Goal: Information Seeking & Learning: Learn about a topic

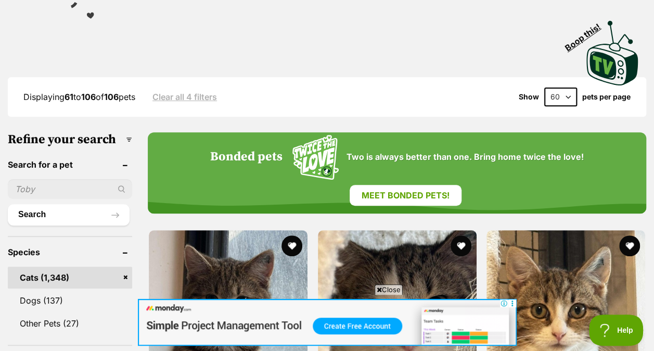
scroll to position [210, 0]
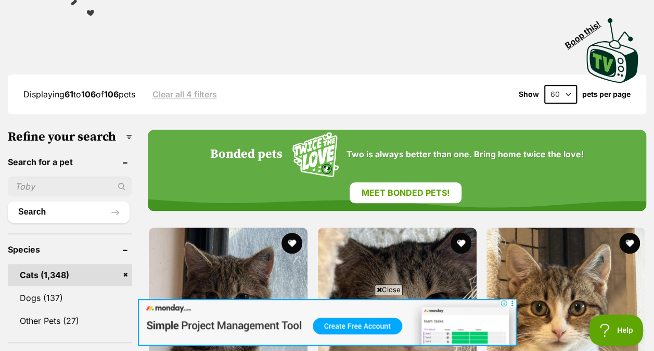
click at [182, 80] on div "Displaying 61 to 106 of 106 pets Clear all 4 filters Show 20 40 60 pets per page" at bounding box center [327, 94] width 639 height 40
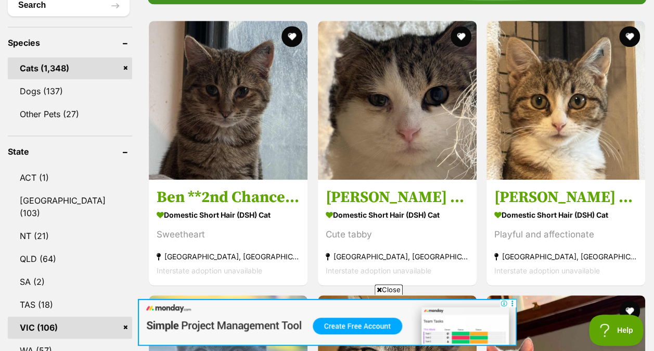
scroll to position [418, 0]
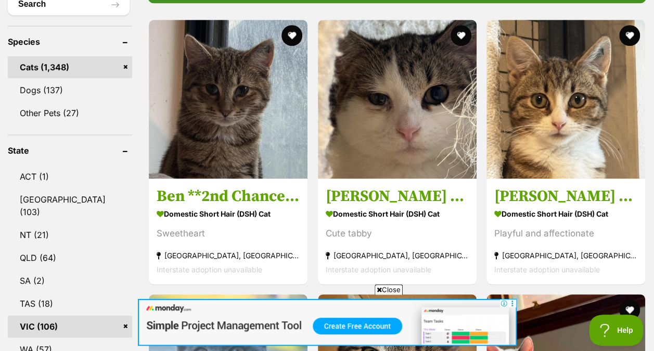
click at [395, 285] on span "Close" at bounding box center [389, 289] width 28 height 10
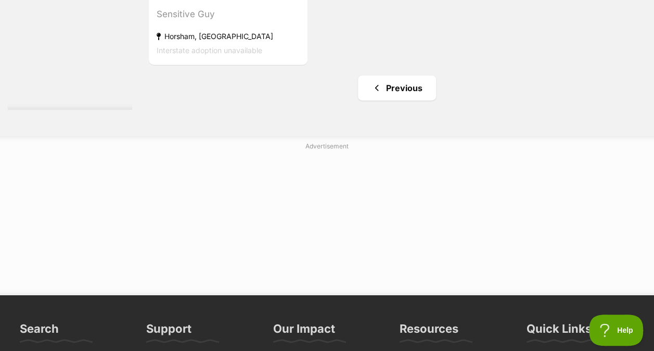
scroll to position [5571, 0]
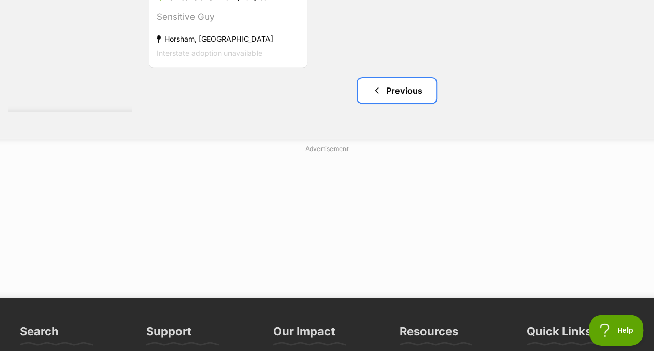
click at [413, 90] on link "Previous" at bounding box center [397, 90] width 78 height 25
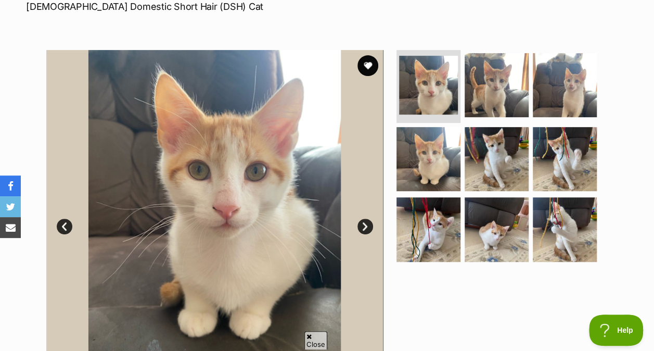
click at [479, 154] on img at bounding box center [497, 159] width 64 height 64
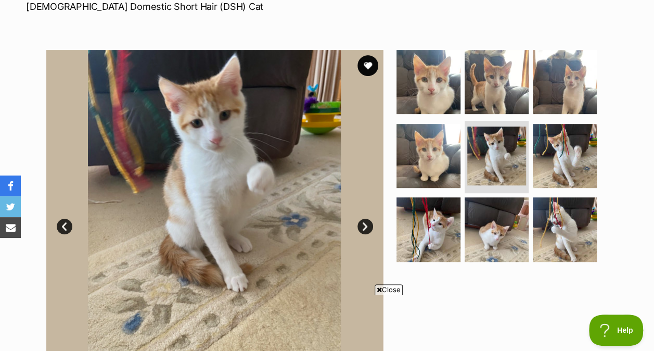
click at [487, 209] on img at bounding box center [497, 229] width 64 height 64
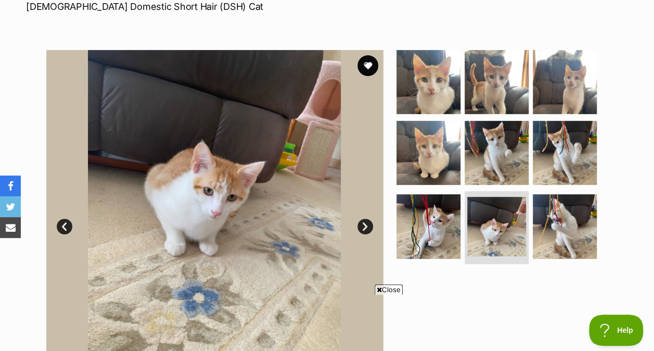
click at [573, 222] on img at bounding box center [565, 226] width 64 height 64
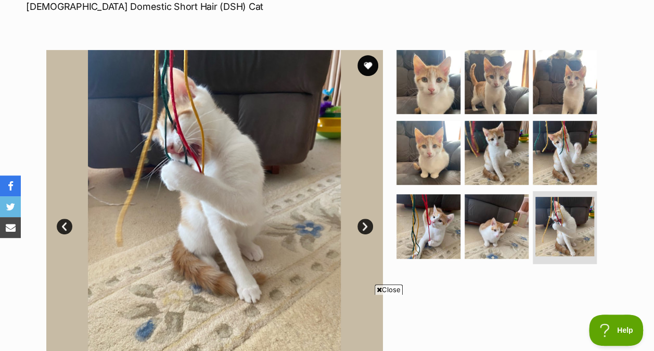
click at [447, 223] on img at bounding box center [429, 226] width 64 height 64
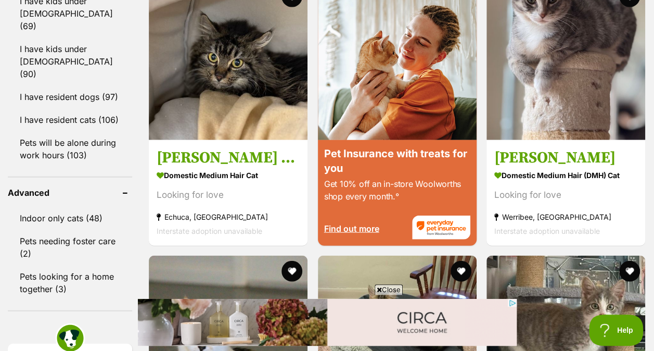
scroll to position [1282, 0]
drag, startPoint x: 550, startPoint y: 150, endPoint x: 139, endPoint y: 179, distance: 412.4
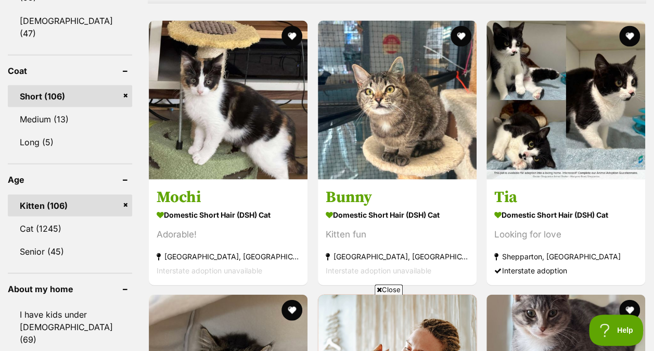
scroll to position [969, 0]
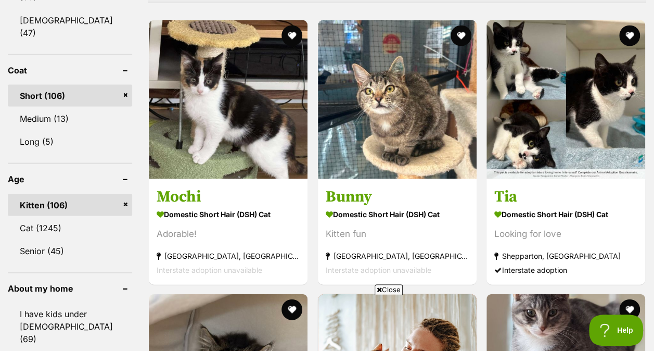
click at [383, 286] on span "Close" at bounding box center [389, 289] width 28 height 10
click at [31, 217] on link "Cat (1245)" at bounding box center [70, 228] width 124 height 22
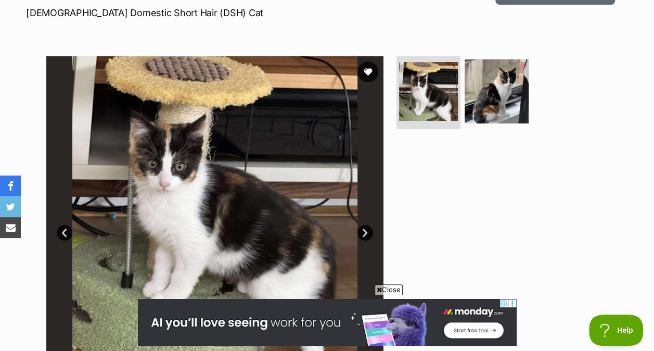
click at [506, 73] on img at bounding box center [497, 91] width 64 height 64
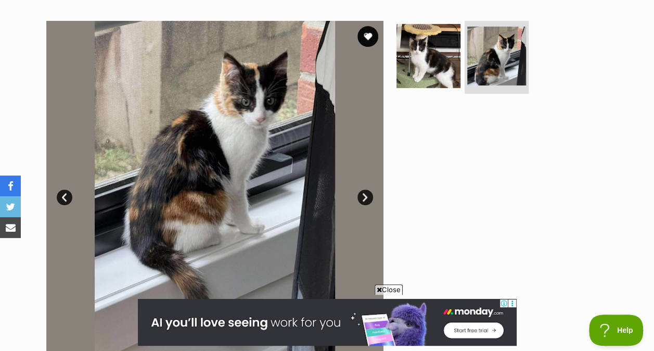
scroll to position [197, 0]
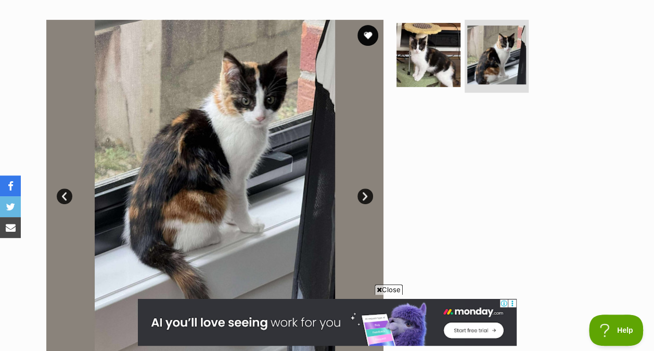
click at [420, 60] on img at bounding box center [429, 55] width 64 height 64
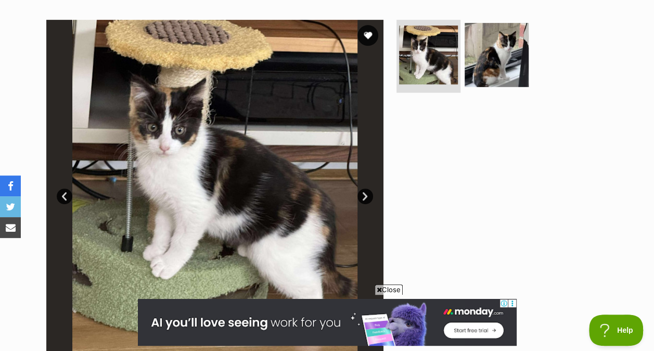
click at [496, 64] on img at bounding box center [497, 55] width 64 height 64
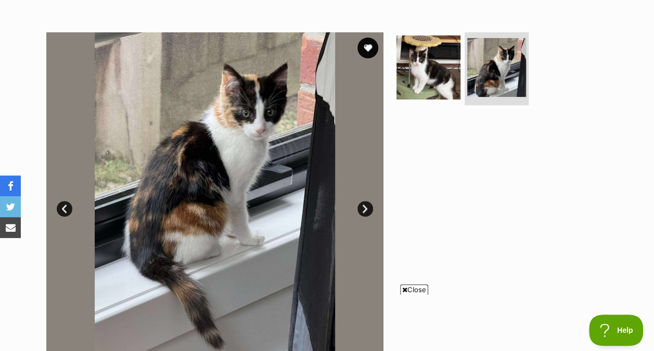
scroll to position [185, 0]
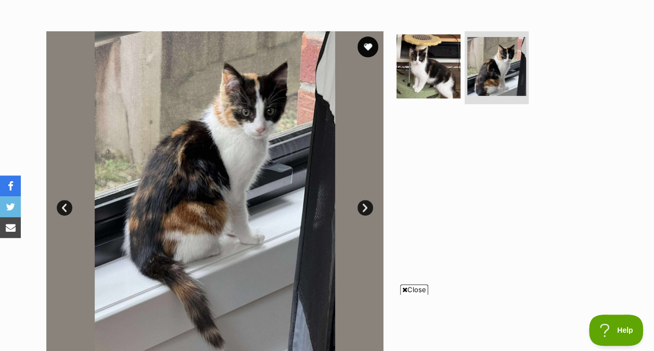
click at [444, 67] on img at bounding box center [429, 66] width 64 height 64
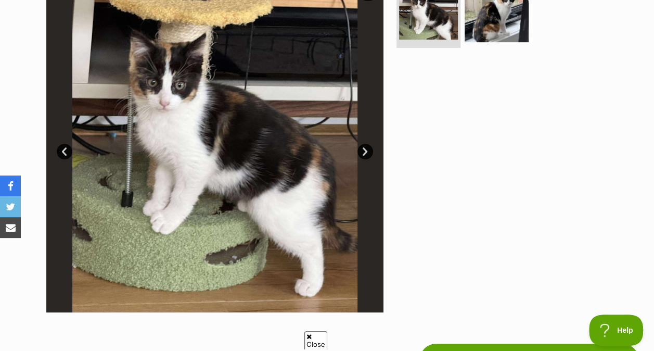
scroll to position [162, 0]
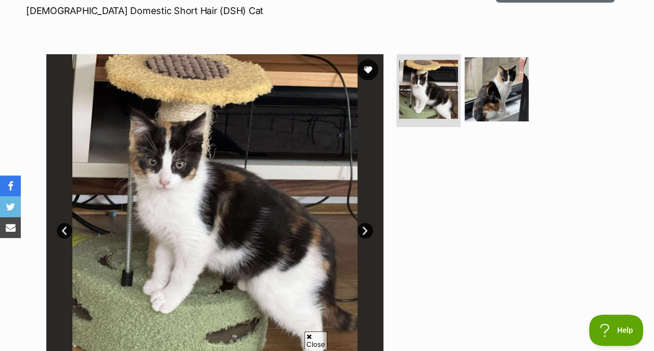
click at [498, 105] on img at bounding box center [497, 89] width 64 height 64
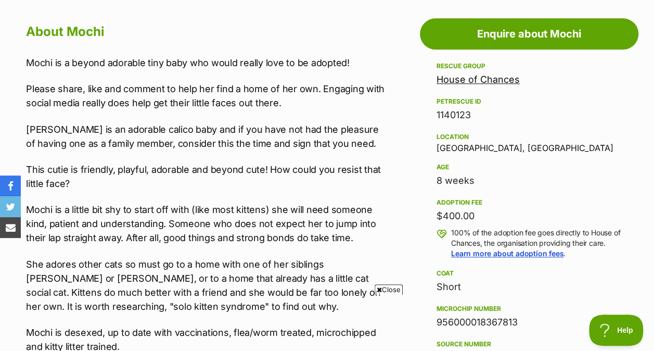
scroll to position [0, 0]
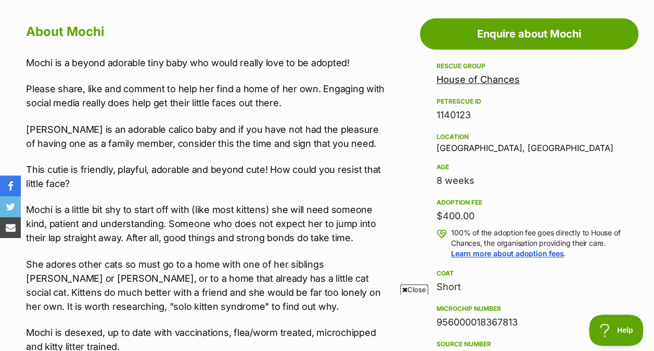
click at [415, 289] on span "Close" at bounding box center [414, 289] width 28 height 10
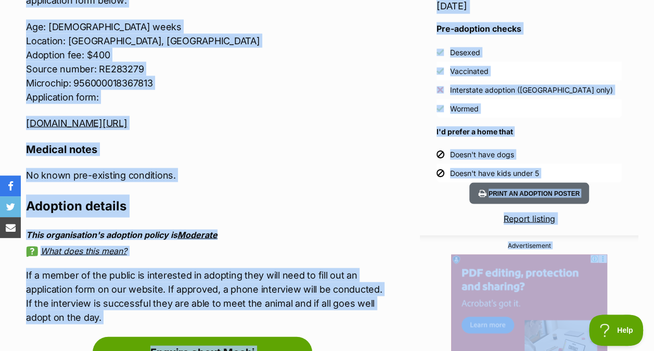
scroll to position [984, 0]
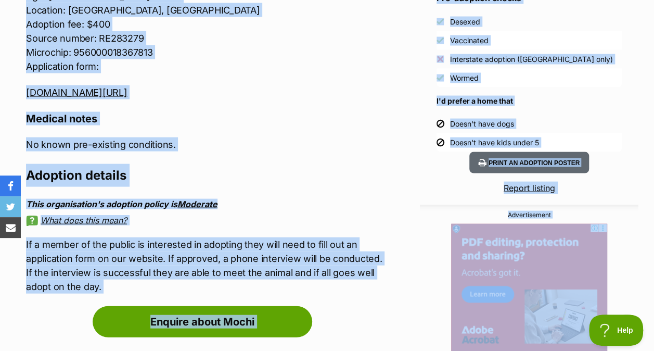
drag, startPoint x: 395, startPoint y: 64, endPoint x: 405, endPoint y: 287, distance: 223.6
click at [405, 287] on div "Advertisement Adoption information I've been adopted! This pet is no longer ava…" at bounding box center [327, 170] width 623 height 1159
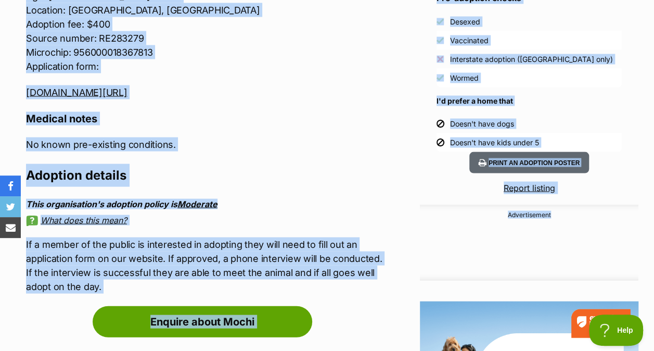
scroll to position [0, 0]
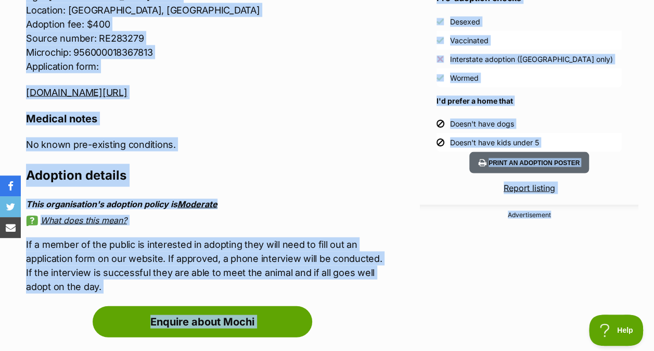
click at [366, 292] on p "If a member of the public is interested in adopting they will need to fill out …" at bounding box center [207, 265] width 363 height 56
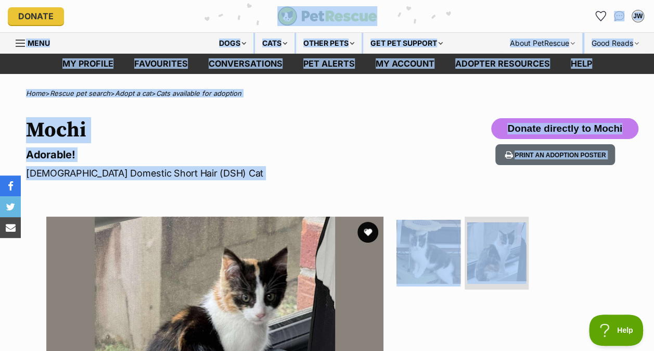
drag, startPoint x: 366, startPoint y: 292, endPoint x: 345, endPoint y: -10, distance: 303.2
drag, startPoint x: 345, startPoint y: -10, endPoint x: 445, endPoint y: 155, distance: 193.7
click at [445, 155] on div "Mochi Adorable! Female Domestic Short Hair (DSH) Cat Donate directly to Mochi P…" at bounding box center [327, 149] width 654 height 62
click at [375, 145] on hgroup "Mochi Adorable! Female Domestic Short Hair (DSH) Cat" at bounding box center [213, 149] width 374 height 62
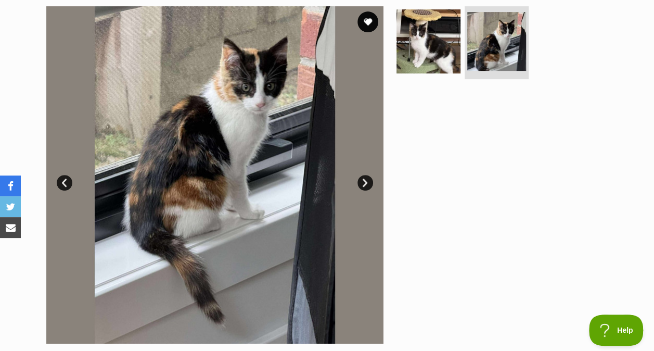
scroll to position [209, 0]
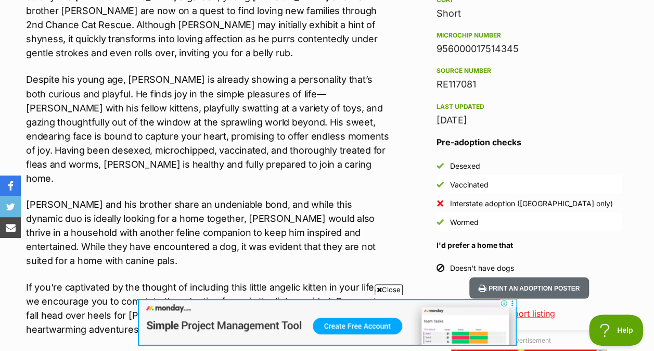
scroll to position [889, 0]
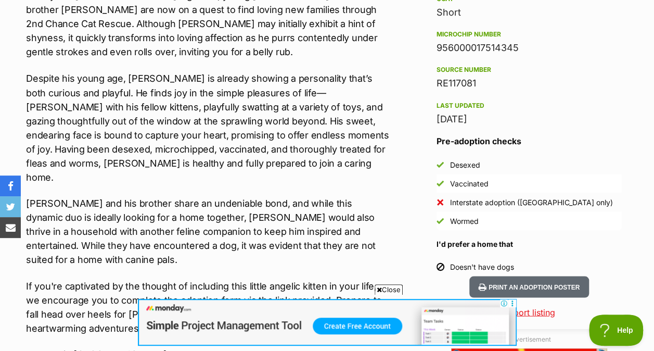
click at [385, 287] on span "Close" at bounding box center [389, 289] width 28 height 10
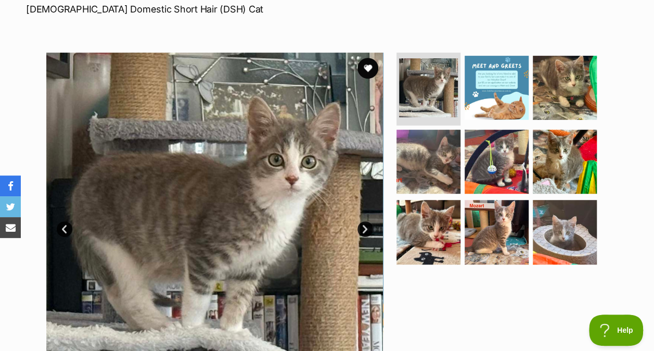
scroll to position [188, 0]
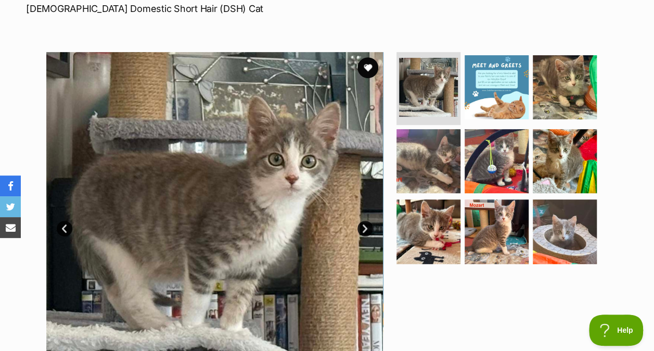
click at [490, 214] on img at bounding box center [497, 231] width 64 height 64
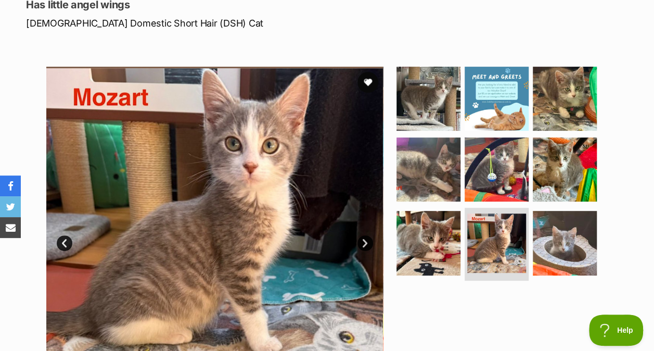
scroll to position [172, 0]
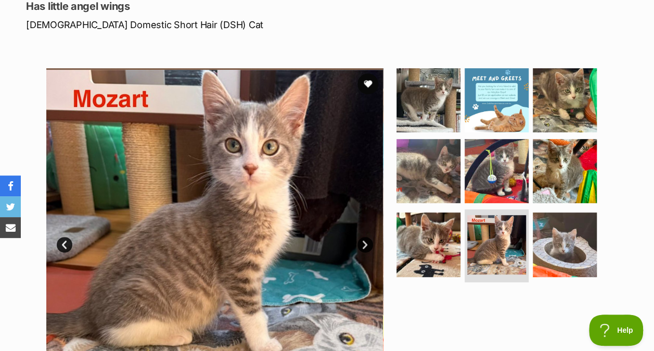
click at [477, 160] on img at bounding box center [497, 171] width 64 height 64
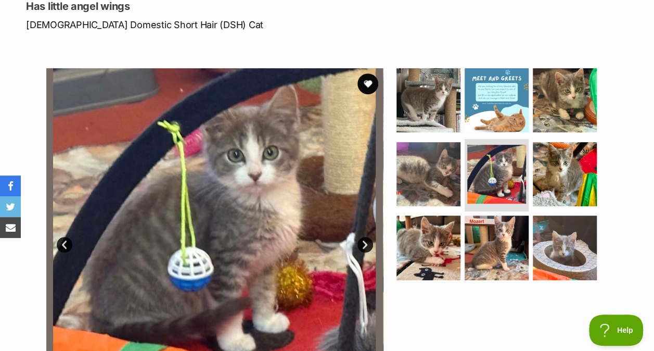
click at [427, 147] on img at bounding box center [429, 174] width 64 height 64
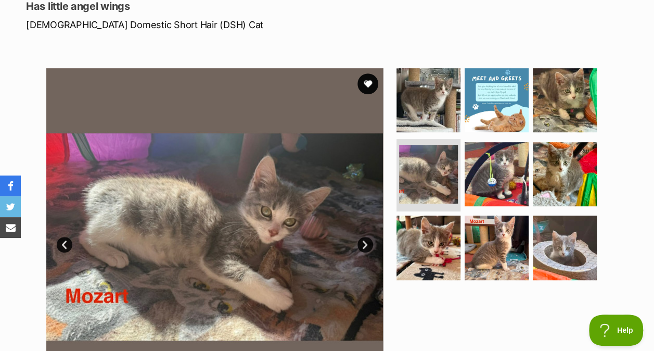
click at [432, 216] on img at bounding box center [429, 248] width 64 height 64
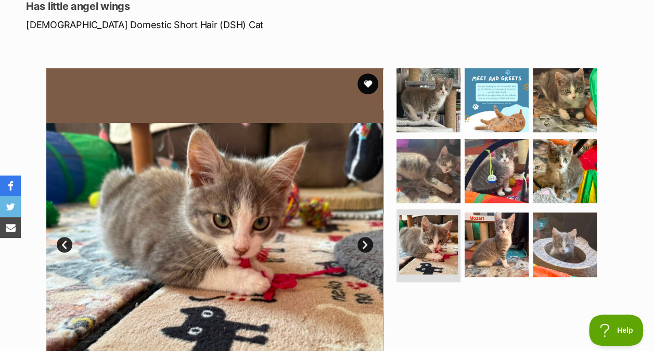
click at [430, 80] on img at bounding box center [429, 100] width 64 height 64
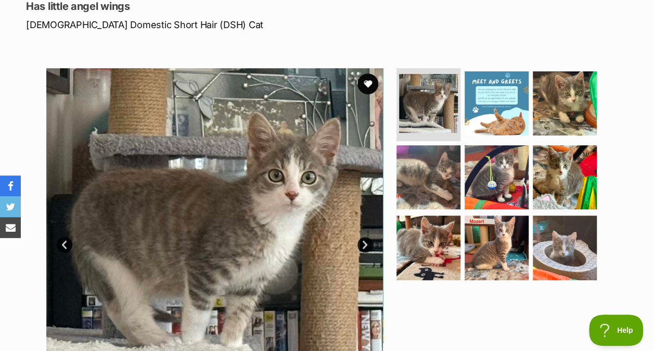
click at [562, 85] on img at bounding box center [565, 103] width 64 height 64
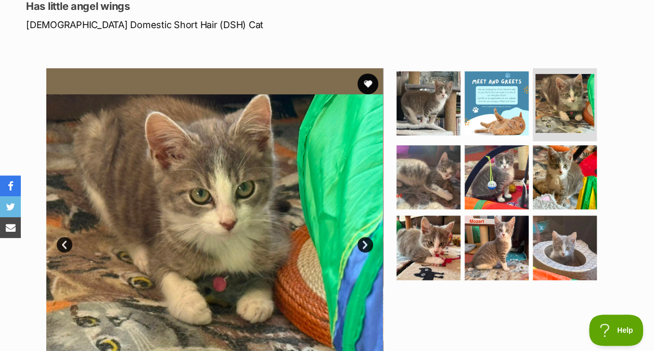
click at [569, 145] on img at bounding box center [565, 177] width 64 height 64
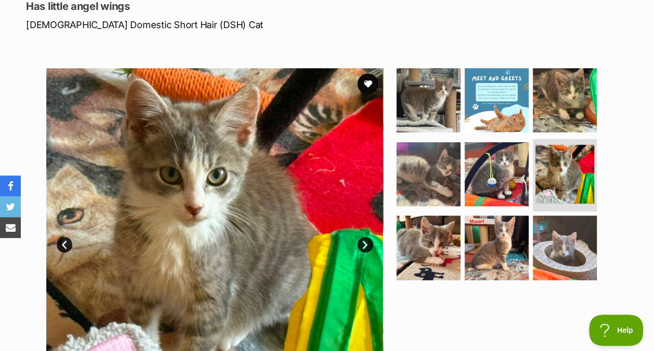
click at [569, 236] on img at bounding box center [565, 248] width 64 height 64
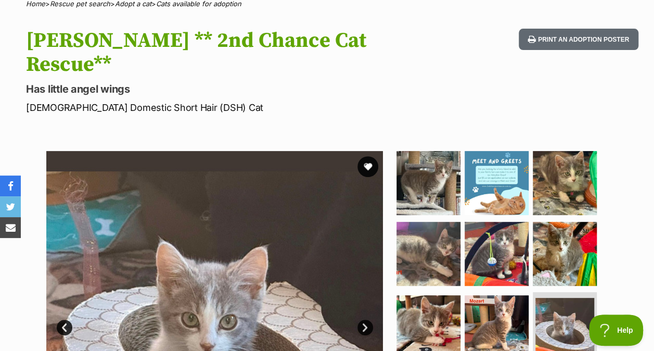
scroll to position [87, 0]
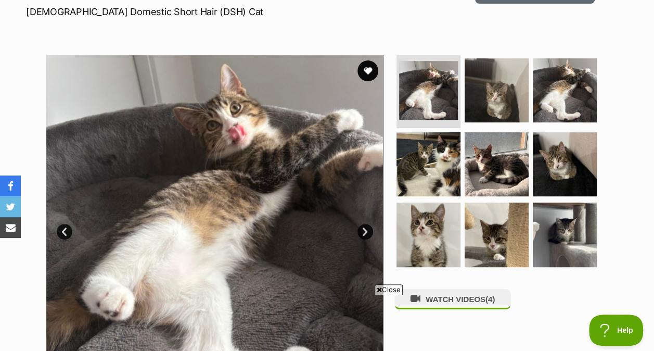
scroll to position [189, 0]
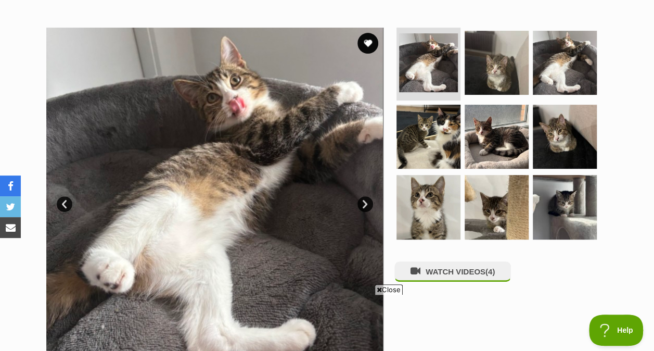
click at [499, 75] on img at bounding box center [497, 63] width 64 height 64
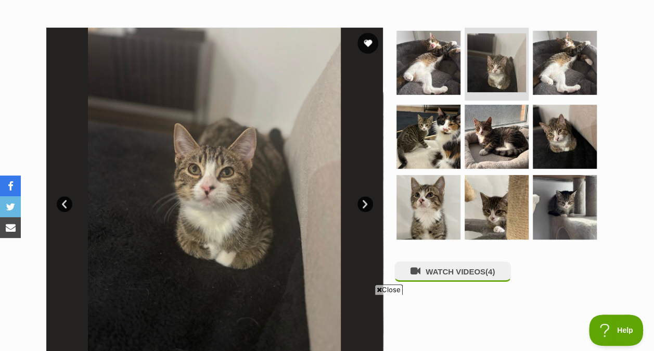
click at [564, 67] on img at bounding box center [565, 63] width 64 height 64
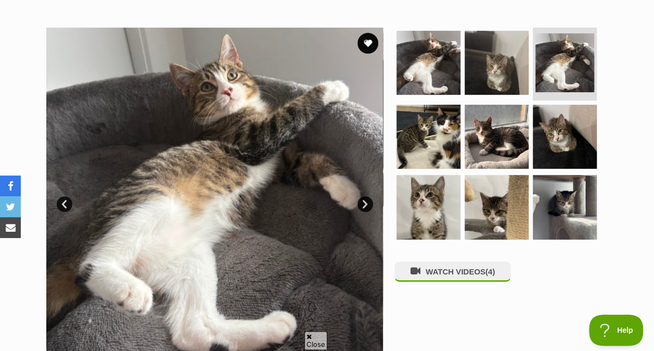
click at [430, 146] on img at bounding box center [429, 137] width 64 height 64
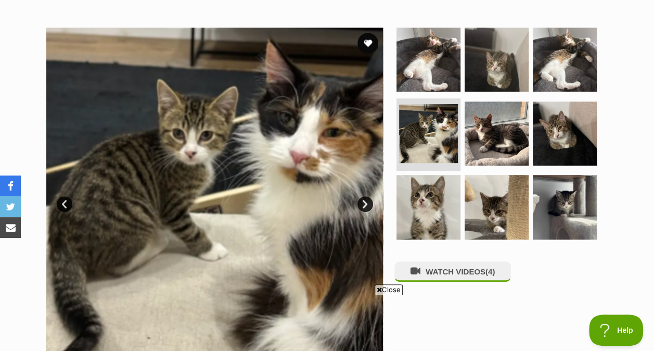
click at [495, 134] on img at bounding box center [497, 134] width 64 height 64
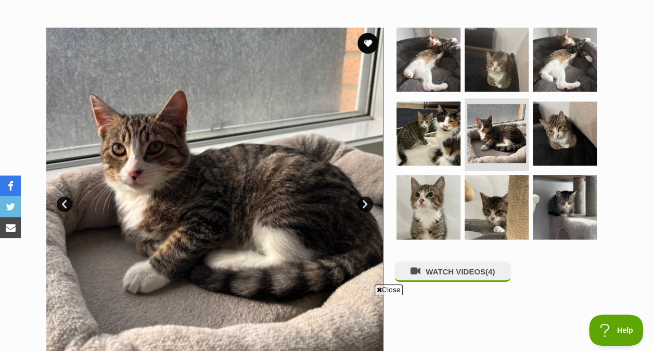
click at [563, 142] on img at bounding box center [565, 134] width 64 height 64
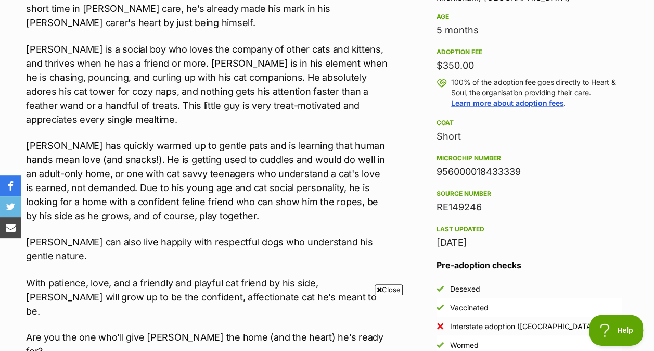
scroll to position [716, 0]
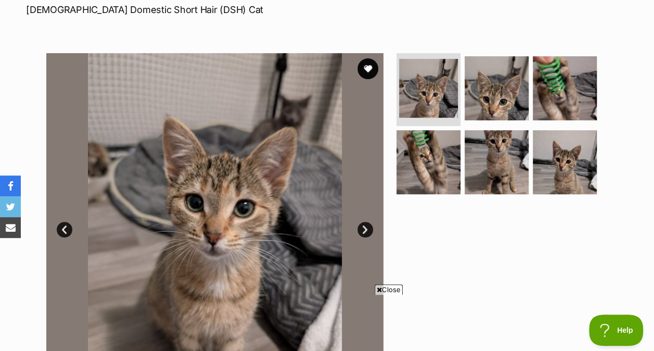
scroll to position [160, 0]
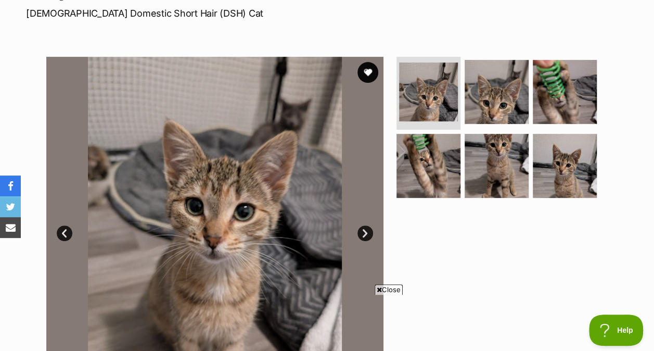
click at [508, 72] on img at bounding box center [497, 92] width 64 height 64
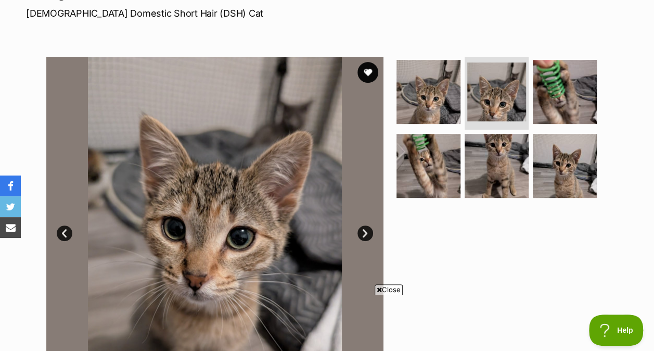
click at [573, 89] on img at bounding box center [565, 92] width 64 height 64
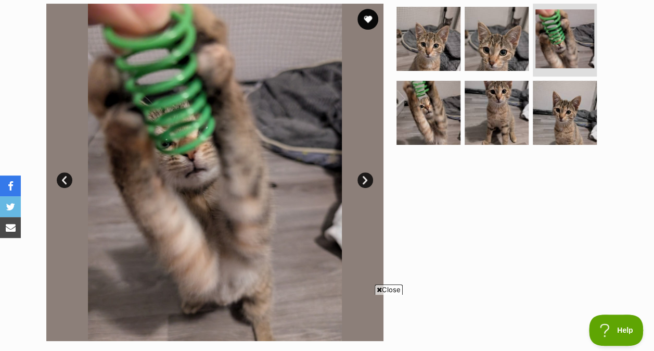
scroll to position [213, 0]
click at [553, 93] on img at bounding box center [565, 112] width 64 height 64
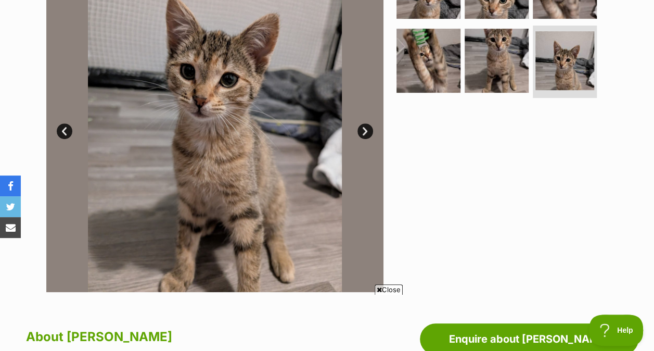
scroll to position [262, 0]
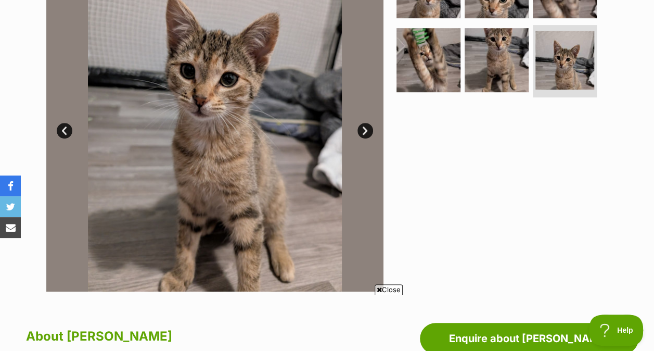
click at [516, 69] on img at bounding box center [497, 60] width 64 height 64
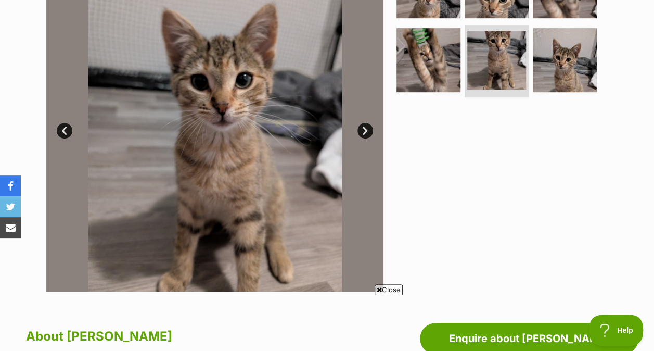
click at [427, 60] on img at bounding box center [429, 60] width 64 height 64
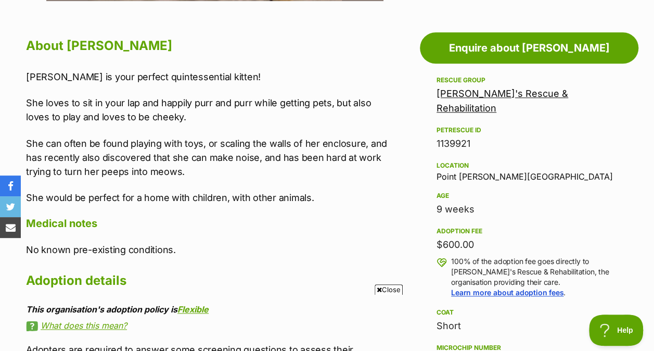
scroll to position [552, 0]
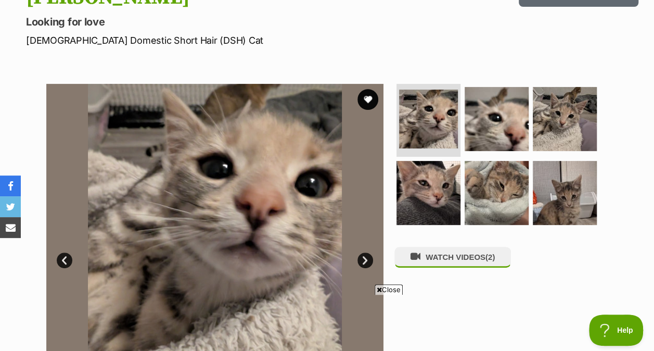
scroll to position [133, 0]
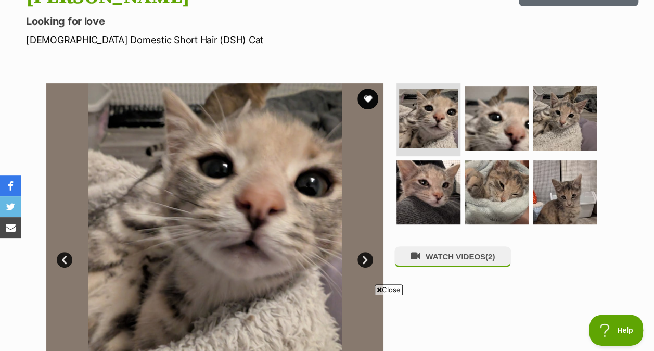
click at [474, 133] on img at bounding box center [497, 118] width 64 height 64
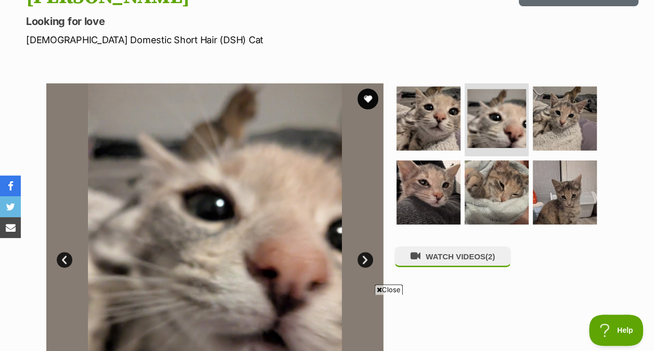
click at [560, 125] on img at bounding box center [565, 118] width 64 height 64
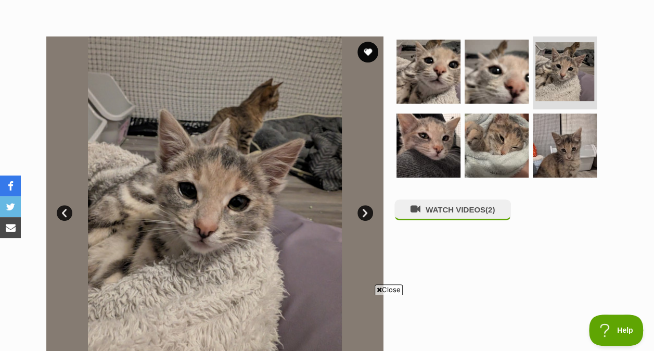
scroll to position [181, 0]
click at [424, 152] on img at bounding box center [429, 145] width 64 height 64
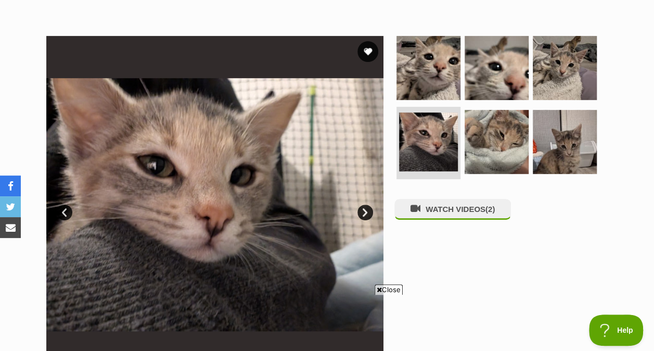
click at [489, 152] on img at bounding box center [497, 142] width 64 height 64
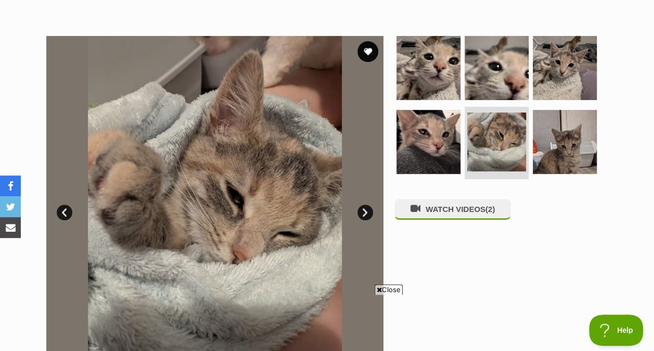
click at [569, 155] on img at bounding box center [565, 142] width 64 height 64
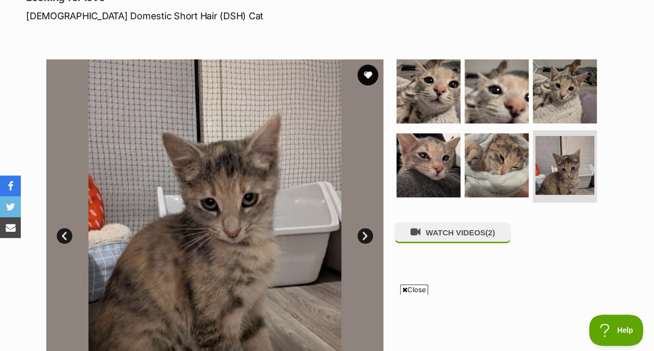
scroll to position [158, 0]
click at [496, 154] on img at bounding box center [497, 165] width 64 height 64
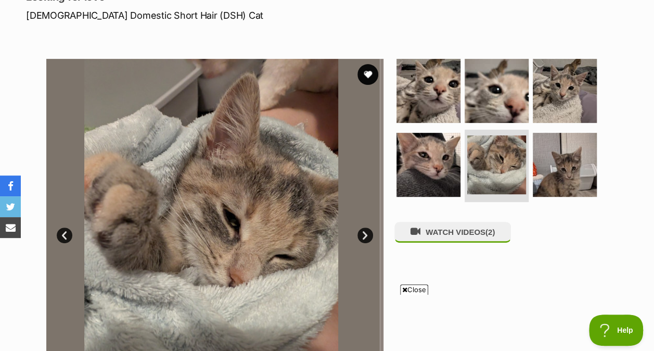
click at [429, 149] on img at bounding box center [429, 165] width 64 height 64
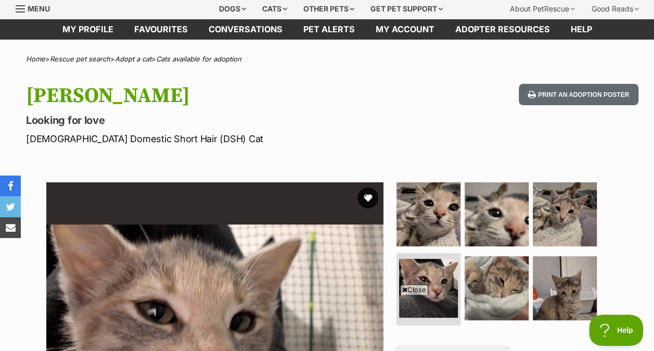
scroll to position [34, 0]
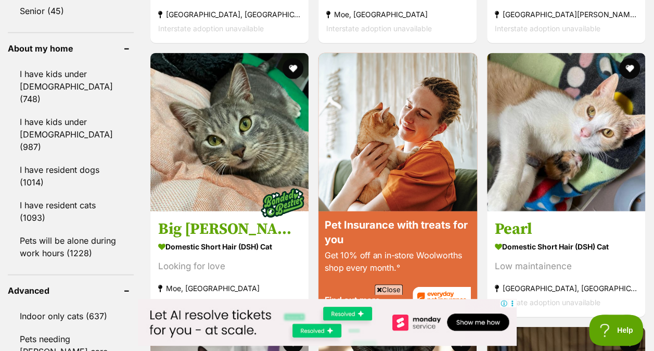
click at [61, 159] on link "I have resident dogs (1014)" at bounding box center [71, 176] width 126 height 34
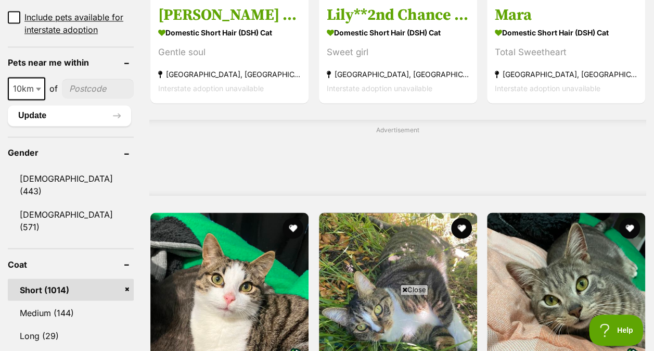
scroll to position [777, 0]
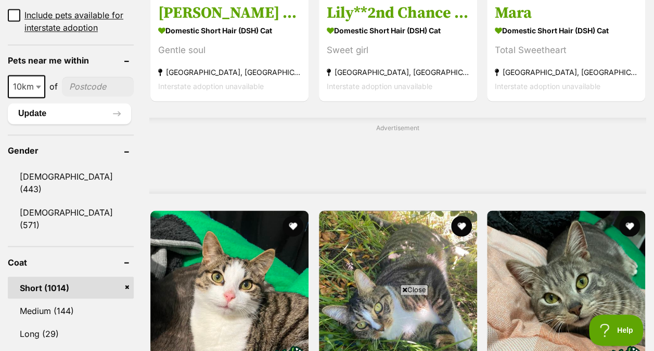
click at [61, 201] on link "[DEMOGRAPHIC_DATA] (571)" at bounding box center [71, 218] width 126 height 34
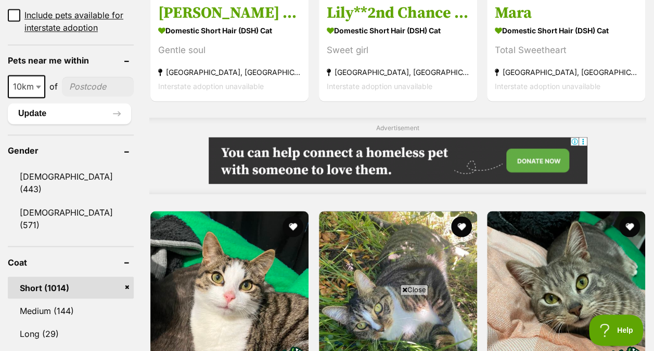
scroll to position [0, 0]
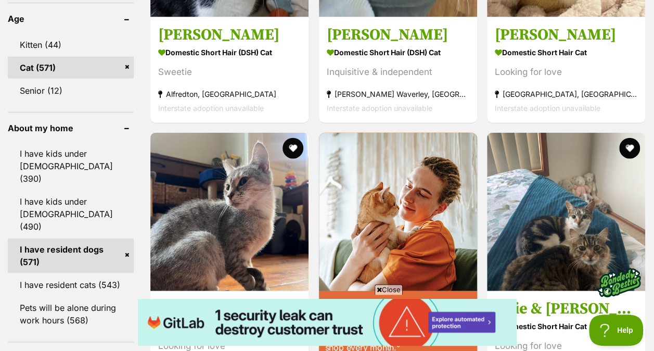
click at [97, 274] on link "I have resident cats (543)" at bounding box center [71, 285] width 126 height 22
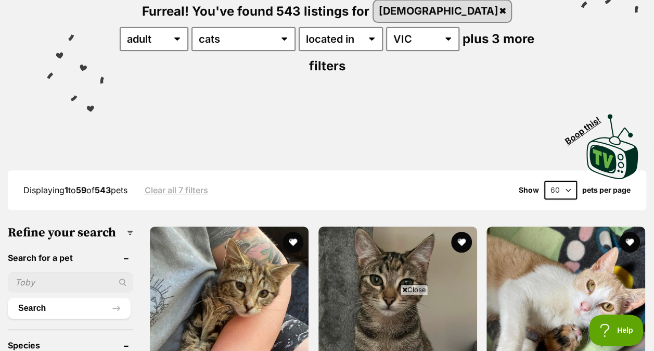
scroll to position [140, 0]
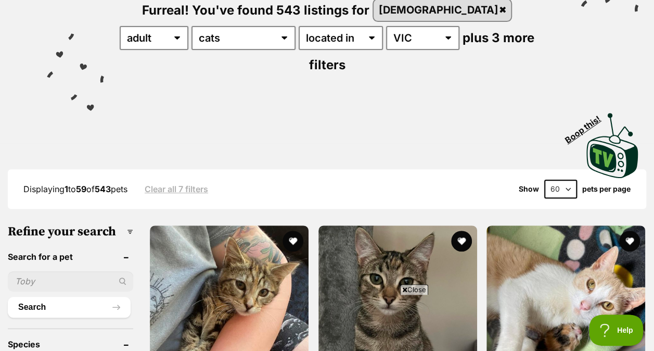
click at [563, 180] on select "20 40 60" at bounding box center [561, 189] width 33 height 19
click at [483, 118] on div "Visit PetRescue TV (external site) Boop this!" at bounding box center [327, 142] width 623 height 76
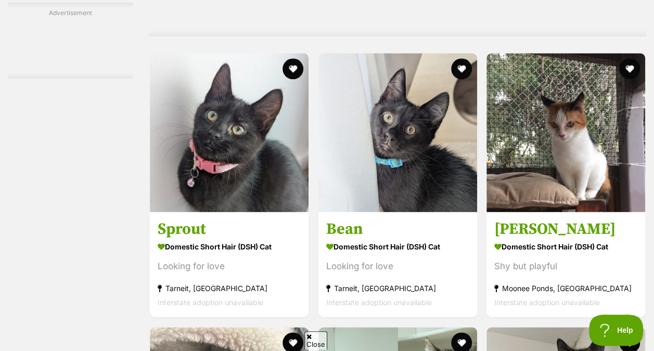
scroll to position [0, 0]
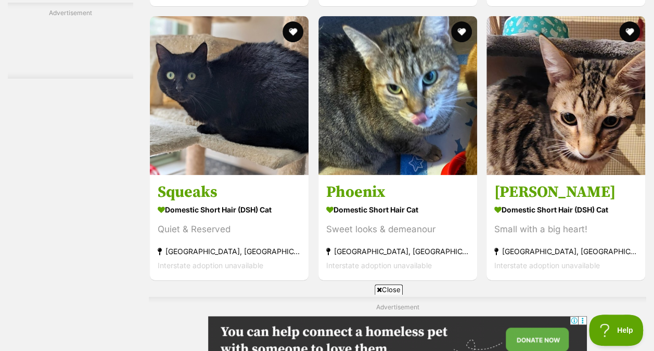
scroll to position [4135, 0]
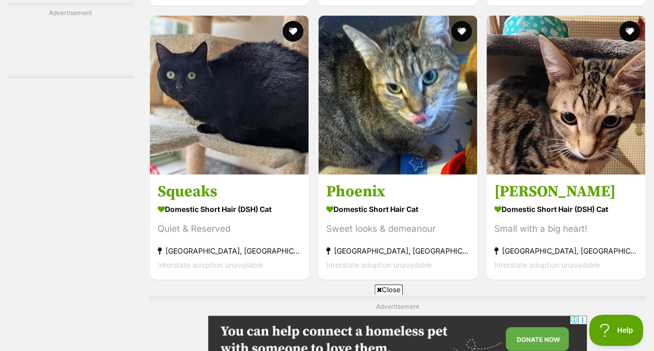
click at [381, 286] on icon at bounding box center [379, 289] width 5 height 7
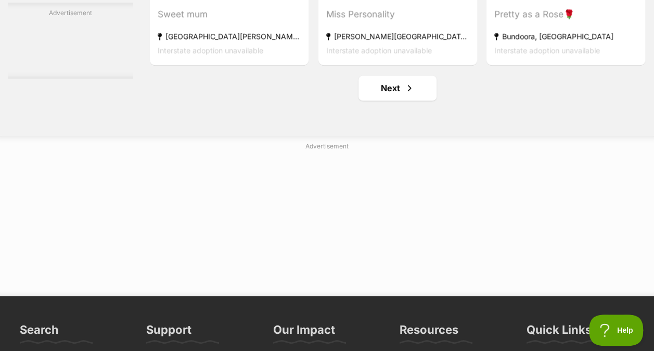
scroll to position [6666, 0]
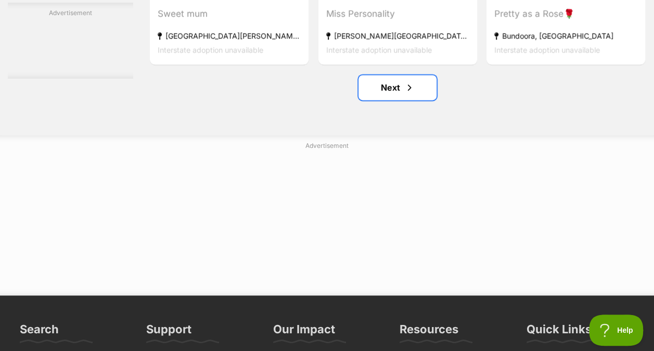
click at [402, 80] on link "Next" at bounding box center [398, 87] width 78 height 25
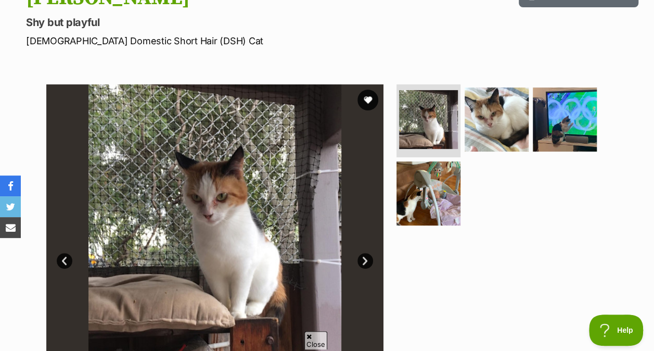
click at [483, 134] on img at bounding box center [497, 119] width 64 height 64
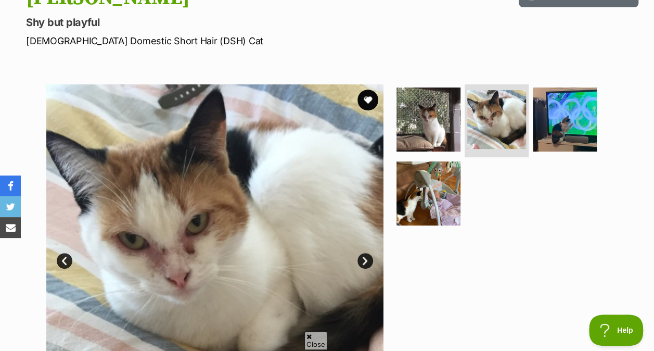
click at [560, 135] on img at bounding box center [565, 119] width 64 height 64
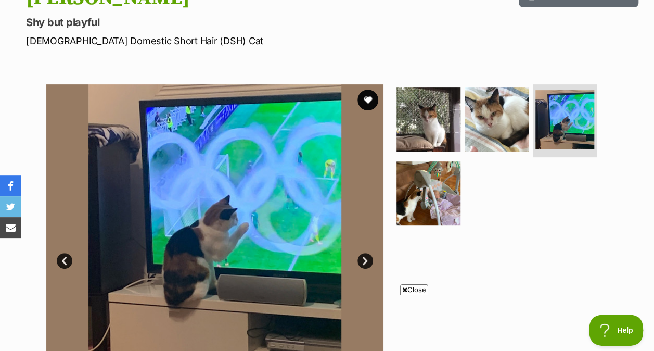
click at [448, 182] on img at bounding box center [429, 193] width 64 height 64
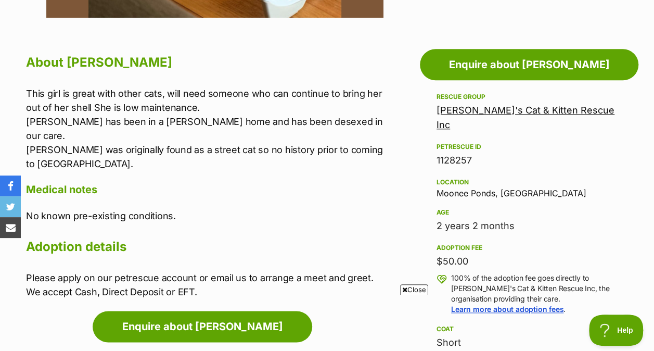
scroll to position [546, 0]
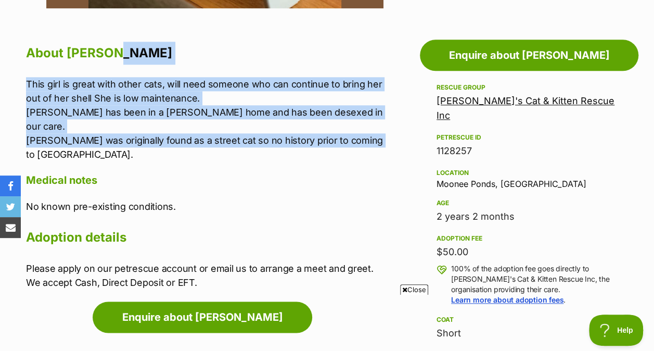
drag, startPoint x: 361, startPoint y: 133, endPoint x: 336, endPoint y: 58, distance: 78.4
click at [336, 58] on div "About Hillary This girl is great with other cats, will need someone who can con…" at bounding box center [207, 166] width 363 height 248
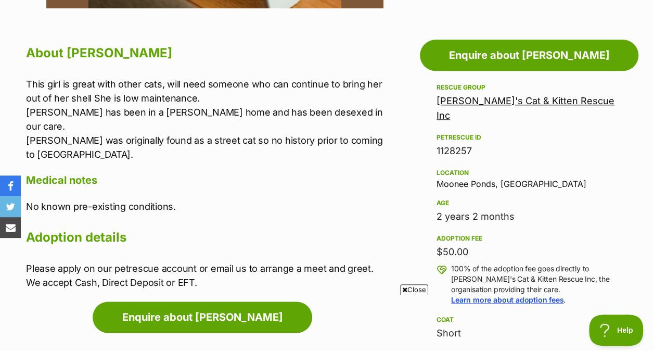
drag, startPoint x: 336, startPoint y: 58, endPoint x: 286, endPoint y: 158, distance: 111.3
click at [286, 173] on h4 "Medical notes" at bounding box center [207, 180] width 363 height 14
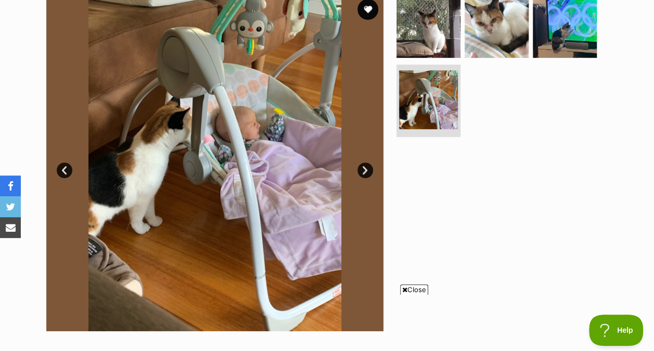
scroll to position [222, 0]
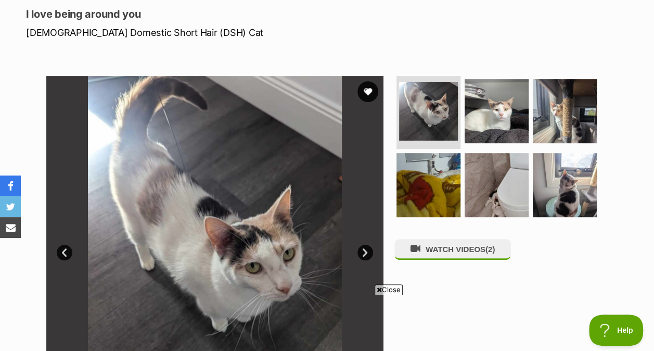
scroll to position [142, 0]
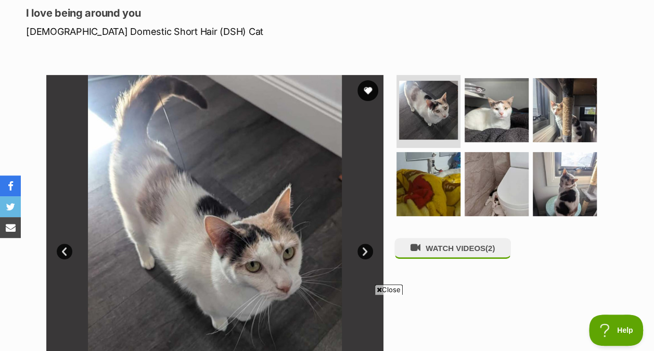
click at [584, 169] on img at bounding box center [565, 184] width 64 height 64
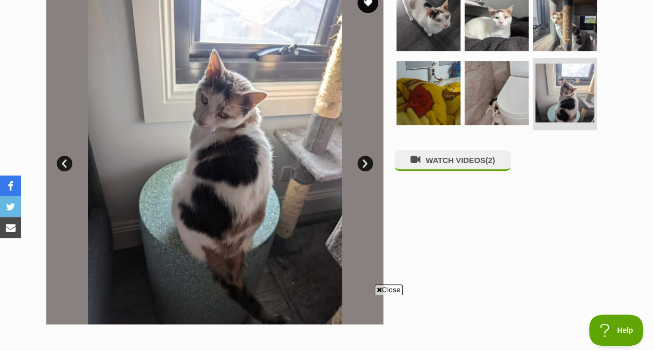
scroll to position [229, 0]
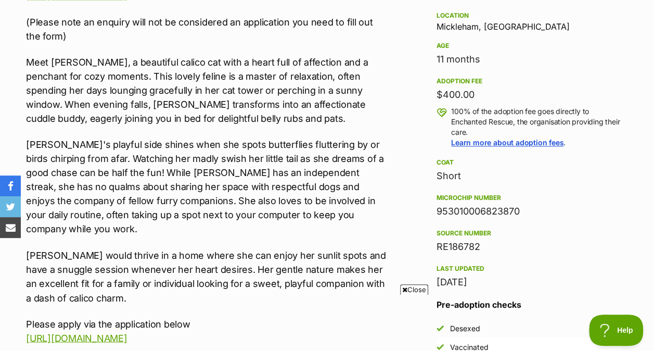
scroll to position [689, 0]
click at [417, 292] on span "Close" at bounding box center [414, 289] width 28 height 10
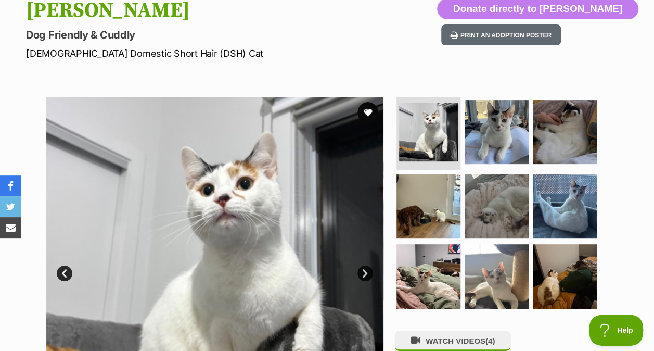
scroll to position [115, 0]
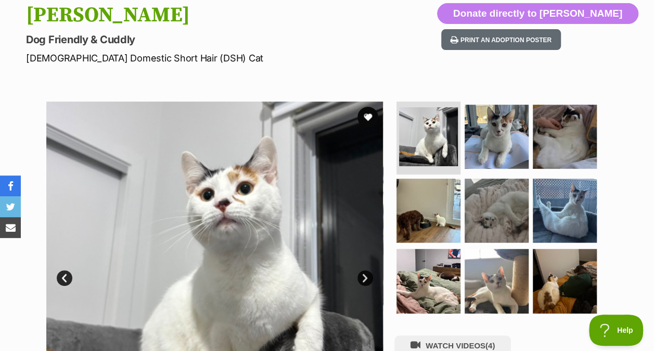
click at [509, 108] on img at bounding box center [497, 137] width 64 height 64
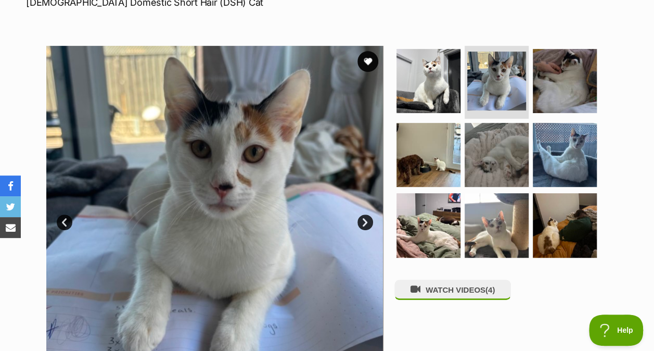
scroll to position [0, 0]
click at [557, 109] on img at bounding box center [565, 81] width 64 height 64
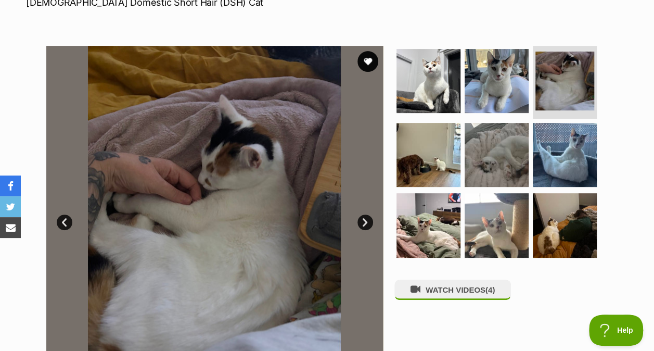
click at [443, 152] on img at bounding box center [429, 155] width 64 height 64
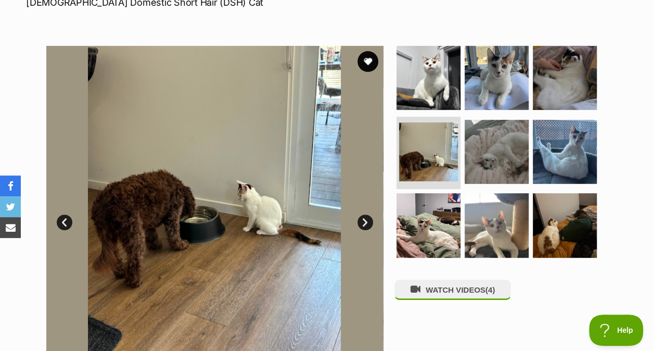
click at [449, 210] on img at bounding box center [429, 225] width 64 height 64
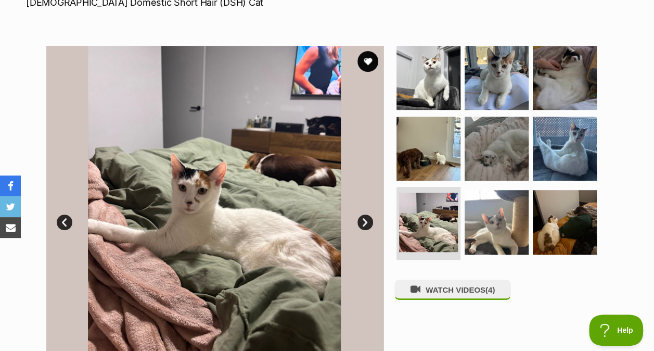
click at [535, 217] on img at bounding box center [565, 222] width 64 height 64
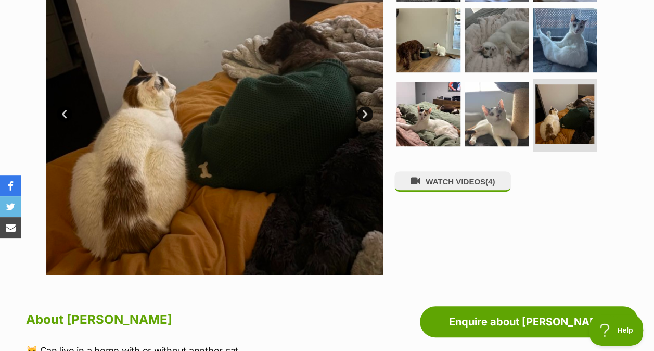
scroll to position [279, 0]
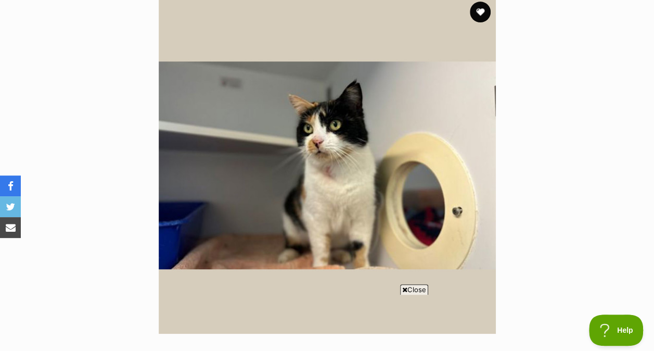
scroll to position [244, 0]
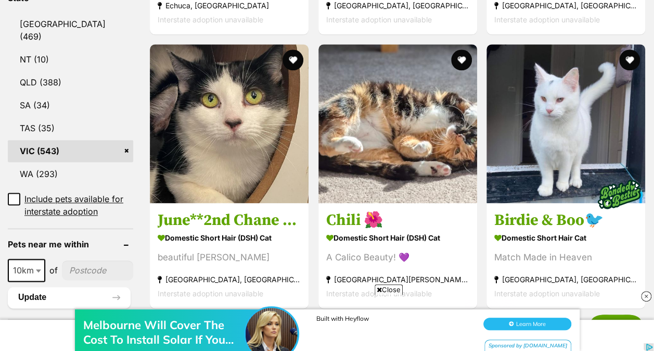
click at [36, 259] on span at bounding box center [39, 270] width 10 height 23
select select "50"
click at [104, 260] on input"] "postcode" at bounding box center [99, 270] width 70 height 20
type input"] "3936"
click at [108, 287] on button "Update" at bounding box center [69, 297] width 123 height 21
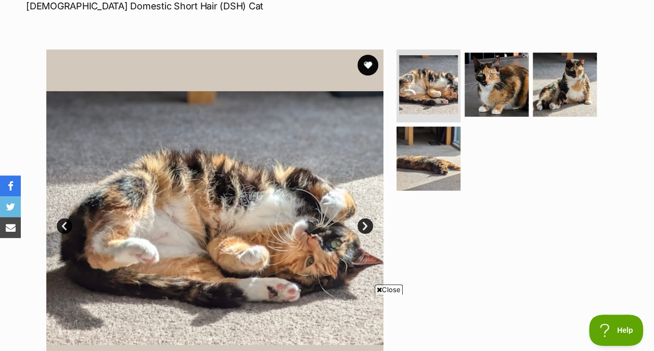
scroll to position [167, 0]
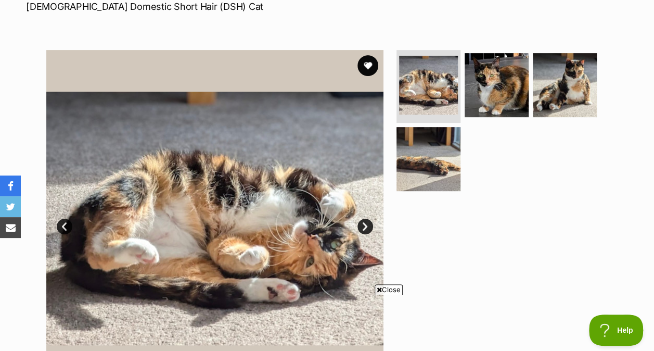
click at [481, 97] on img at bounding box center [497, 85] width 64 height 64
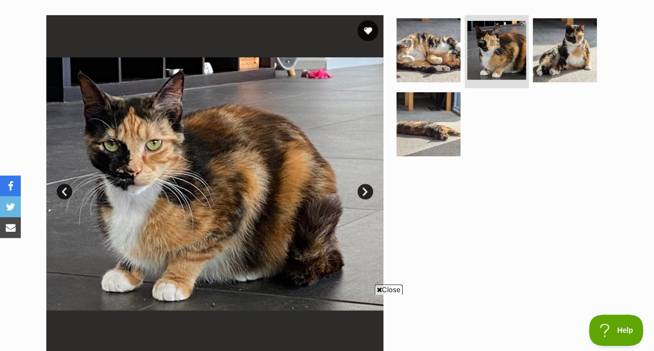
scroll to position [205, 0]
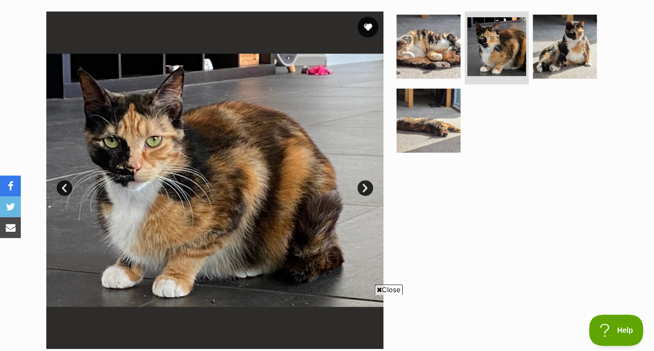
click at [451, 113] on img at bounding box center [429, 121] width 64 height 64
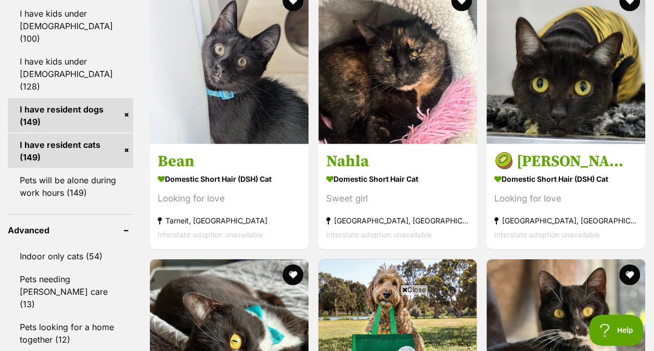
scroll to position [1003, 0]
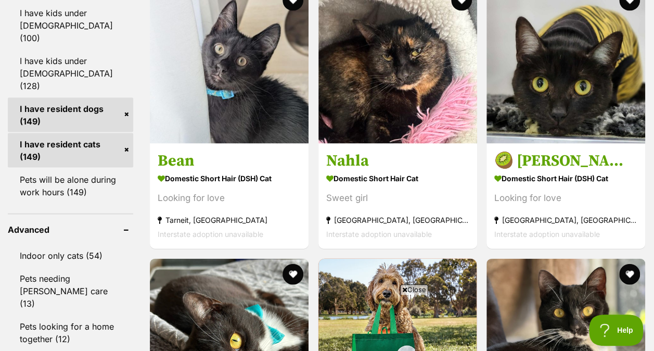
click at [414, 286] on span "Close" at bounding box center [414, 289] width 28 height 10
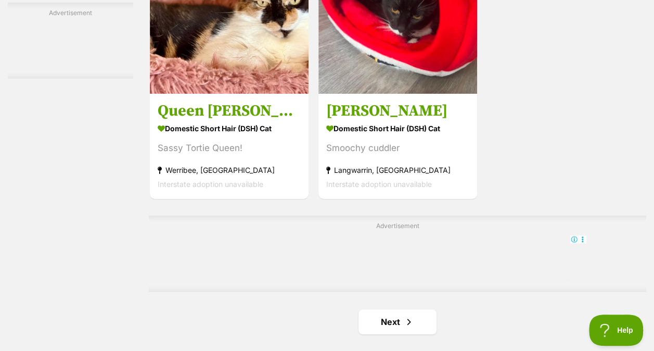
scroll to position [2369, 0]
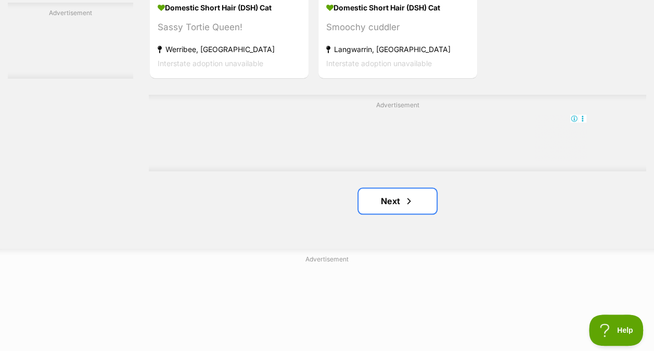
click at [397, 206] on link "Next" at bounding box center [398, 200] width 78 height 25
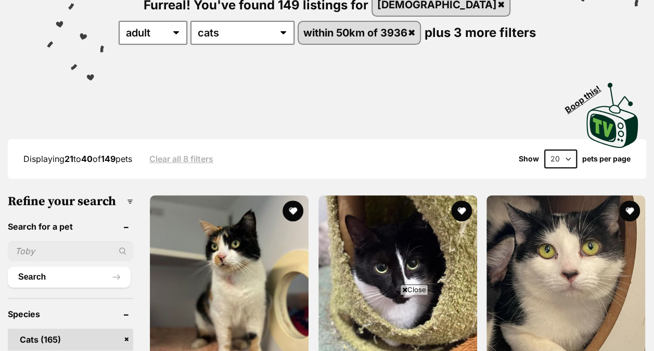
click at [560, 153] on select "20 40 60" at bounding box center [561, 158] width 33 height 19
select select "60"
click at [545, 149] on select "20 40 60" at bounding box center [561, 158] width 33 height 19
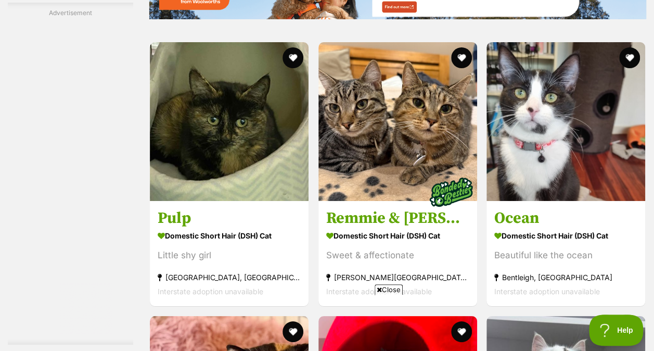
click at [383, 287] on span "Close" at bounding box center [389, 289] width 28 height 10
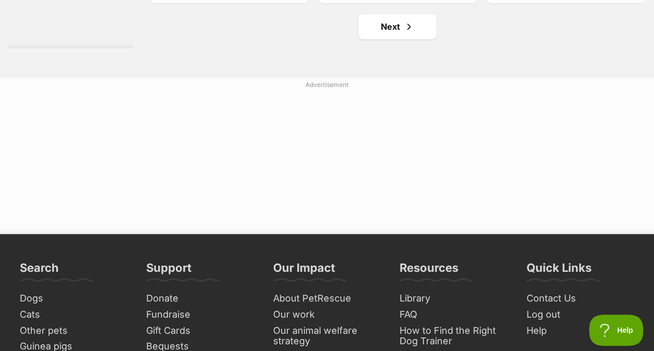
scroll to position [6733, 0]
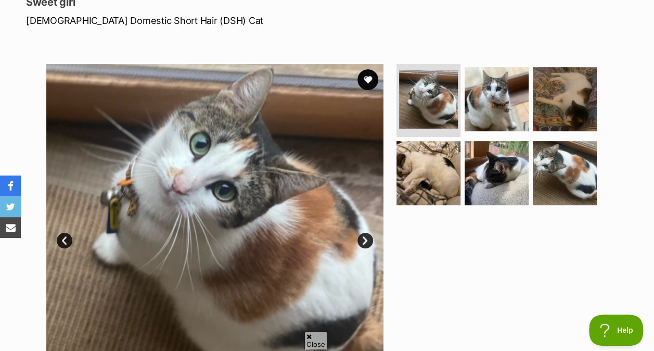
click at [486, 107] on img at bounding box center [497, 99] width 64 height 64
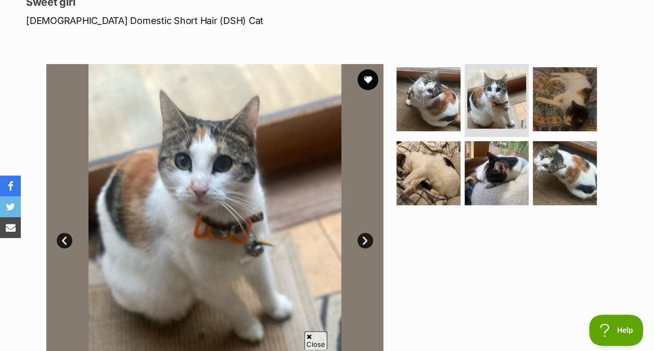
click at [543, 106] on img at bounding box center [565, 99] width 64 height 64
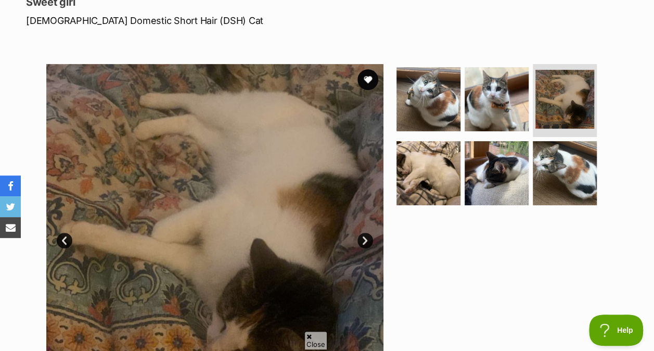
click at [457, 180] on img at bounding box center [429, 173] width 64 height 64
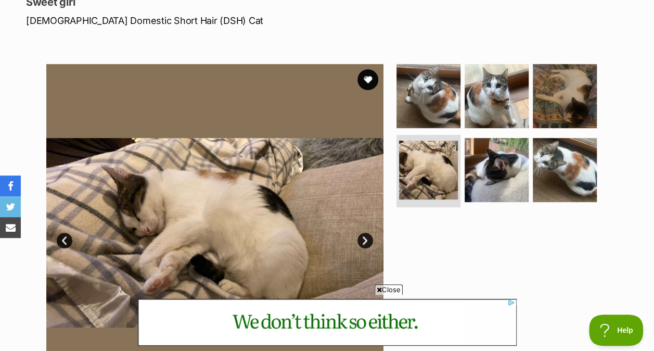
click at [493, 181] on img at bounding box center [497, 170] width 64 height 64
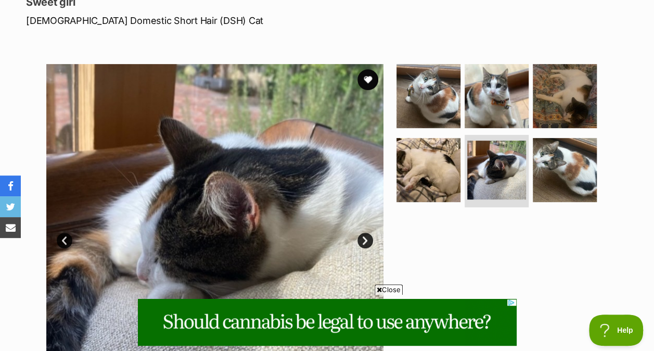
click at [563, 178] on img at bounding box center [565, 170] width 64 height 64
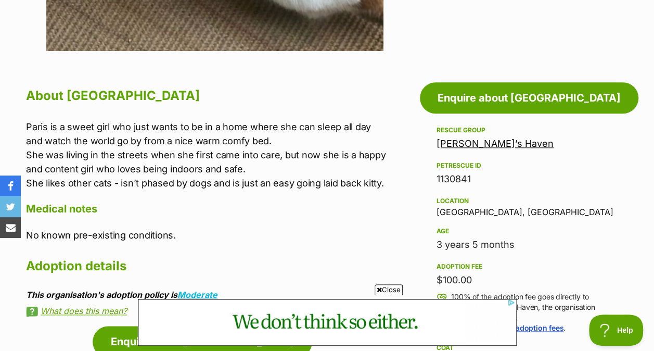
scroll to position [503, 0]
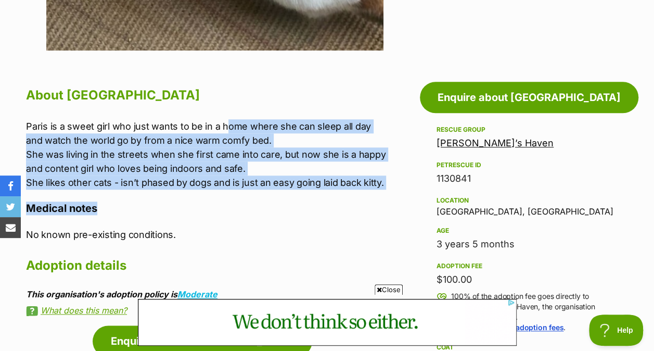
drag, startPoint x: 228, startPoint y: 109, endPoint x: 387, endPoint y: 194, distance: 180.5
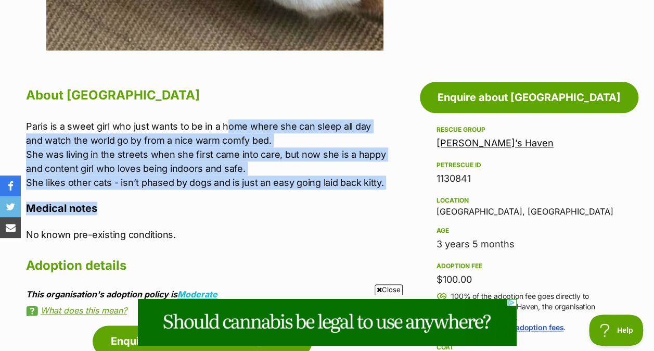
click at [387, 194] on div "About Paris Paris is a sweet girl who just wants to be in a home where she can …" at bounding box center [207, 200] width 363 height 232
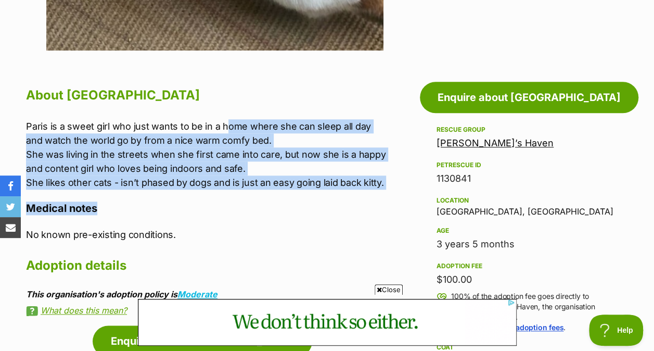
click at [256, 213] on h4 "Medical notes" at bounding box center [207, 208] width 363 height 14
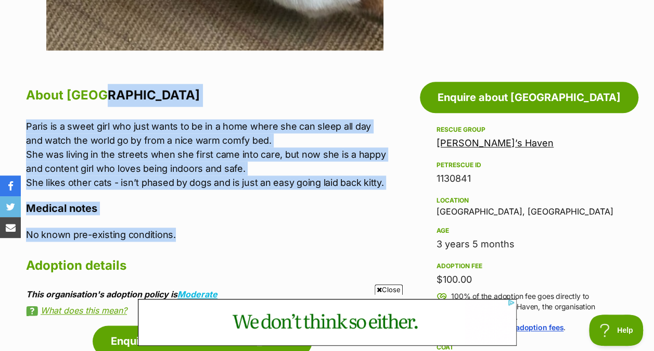
drag, startPoint x: 261, startPoint y: 238, endPoint x: 200, endPoint y: 96, distance: 155.1
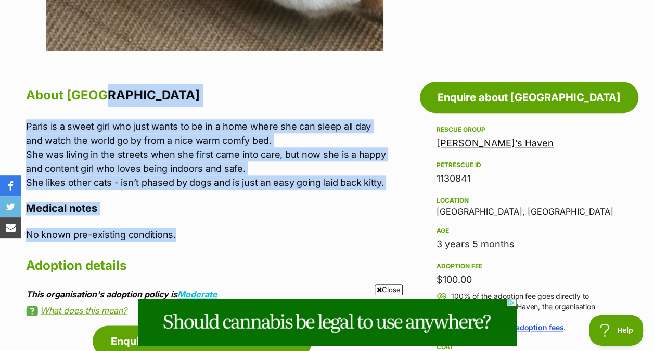
click at [200, 96] on div "About Paris Paris is a sweet girl who just wants to be in a home where she can …" at bounding box center [207, 200] width 363 height 232
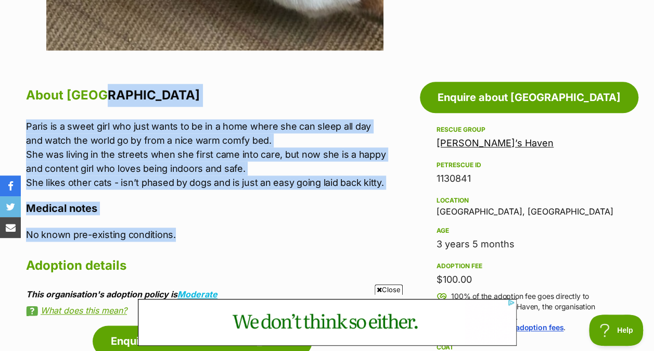
click at [229, 228] on p "No known pre-existing conditions." at bounding box center [207, 235] width 363 height 14
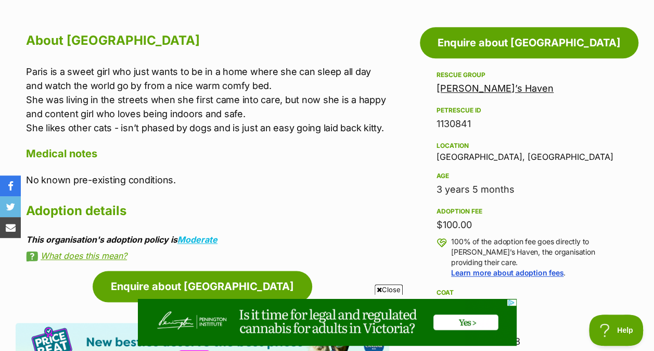
scroll to position [561, 0]
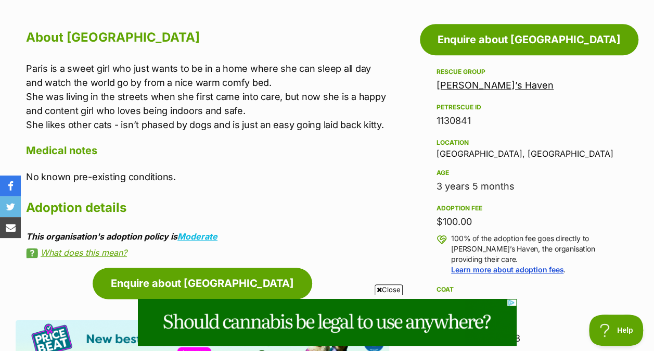
click at [397, 288] on span "Close" at bounding box center [389, 289] width 28 height 10
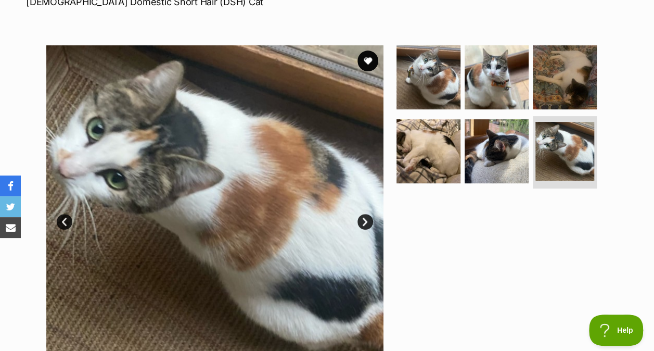
scroll to position [106, 0]
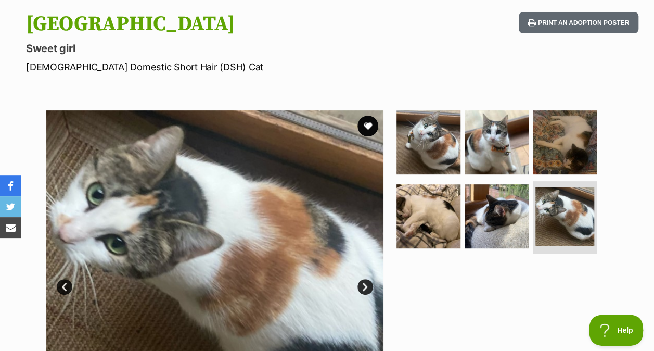
click at [417, 147] on img at bounding box center [429, 142] width 64 height 64
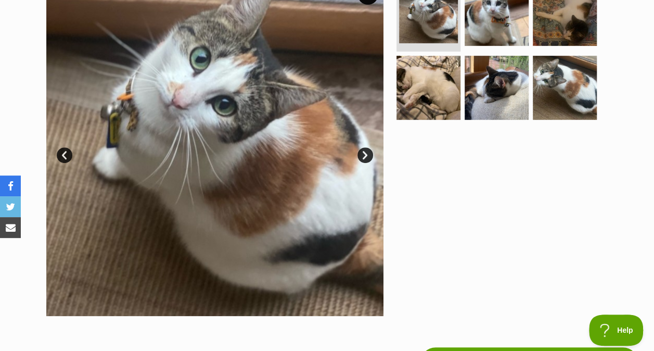
scroll to position [239, 0]
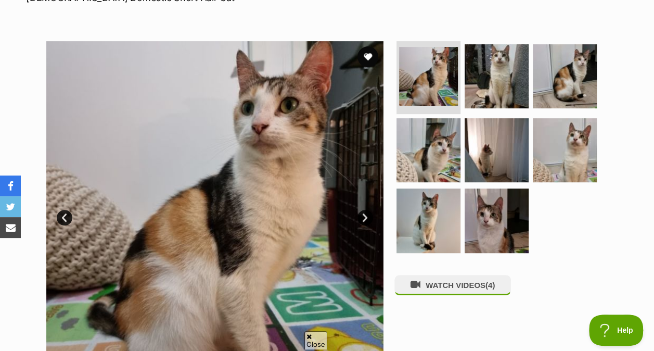
click at [506, 79] on img at bounding box center [497, 76] width 64 height 64
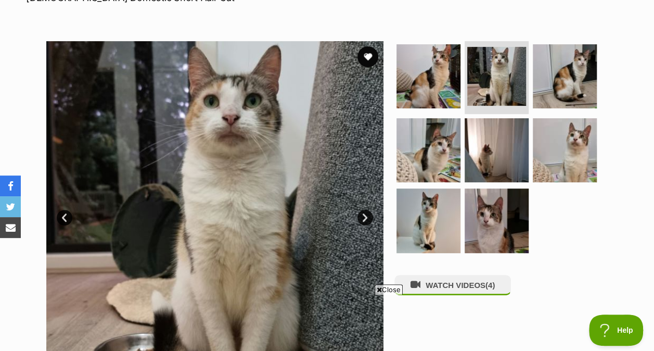
click at [563, 82] on img at bounding box center [565, 76] width 64 height 64
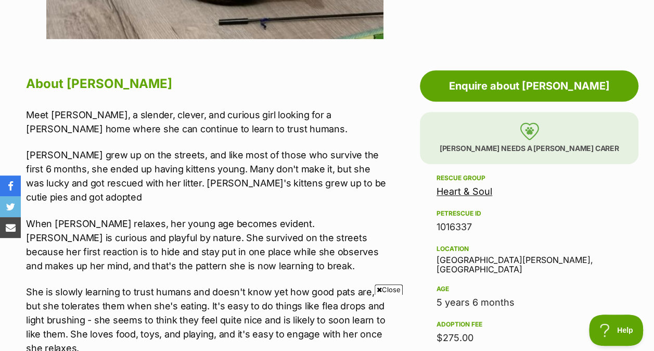
click at [389, 289] on span "Close" at bounding box center [389, 289] width 28 height 10
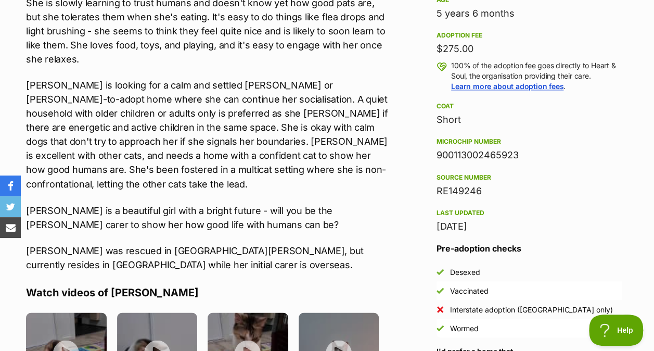
scroll to position [804, 0]
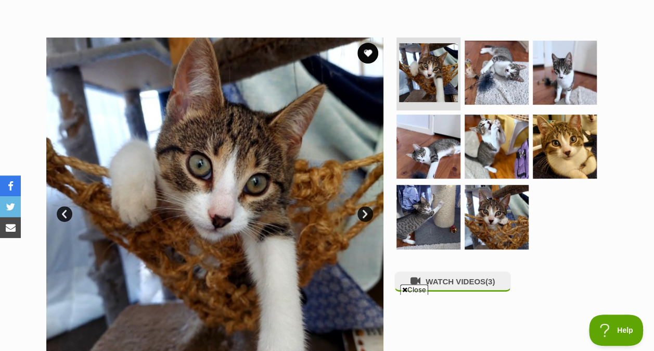
click at [498, 73] on img at bounding box center [497, 73] width 64 height 64
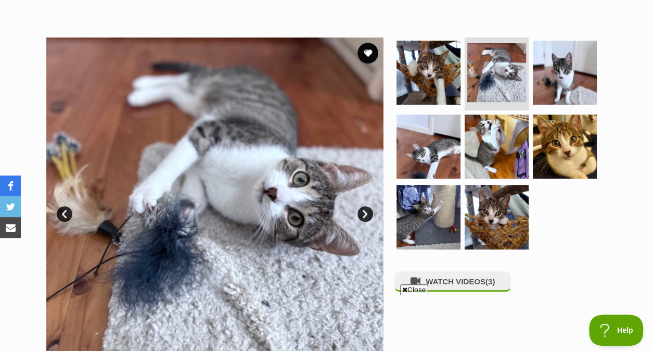
click at [579, 81] on img at bounding box center [565, 73] width 64 height 64
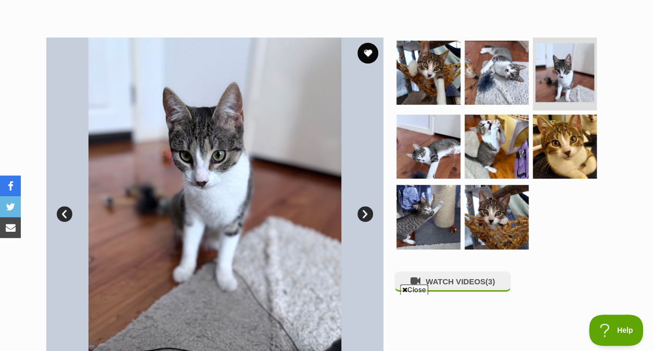
click at [435, 155] on img at bounding box center [429, 147] width 64 height 64
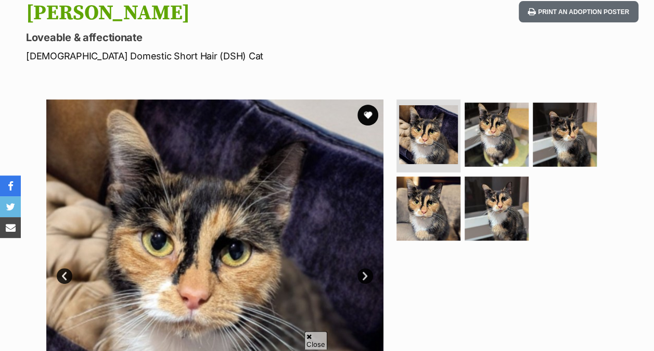
scroll to position [118, 0]
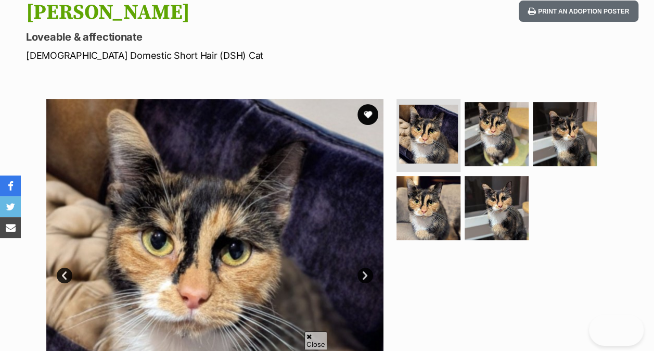
click at [489, 135] on img at bounding box center [497, 134] width 64 height 64
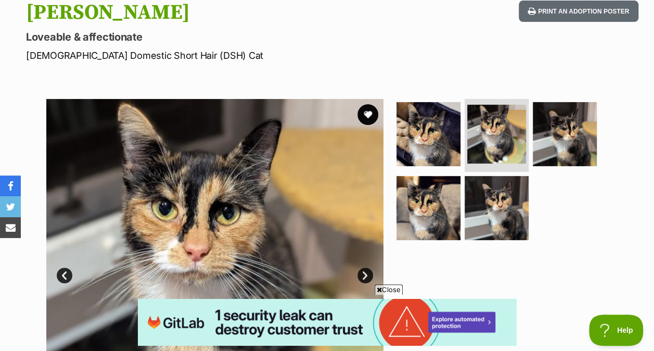
scroll to position [0, 0]
click at [570, 129] on img at bounding box center [565, 134] width 64 height 64
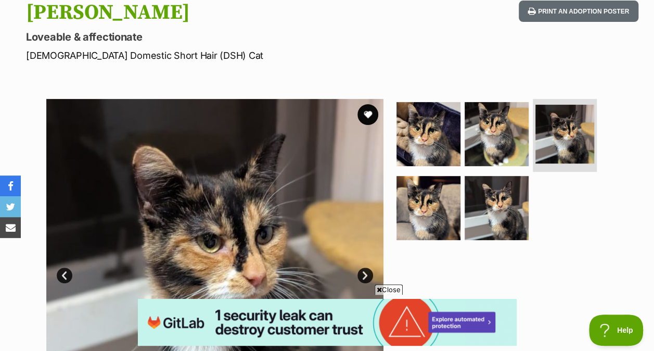
click at [515, 196] on img at bounding box center [497, 208] width 64 height 64
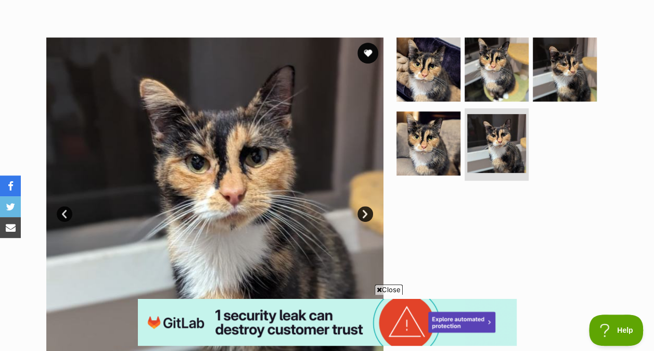
click at [448, 156] on img at bounding box center [429, 143] width 64 height 64
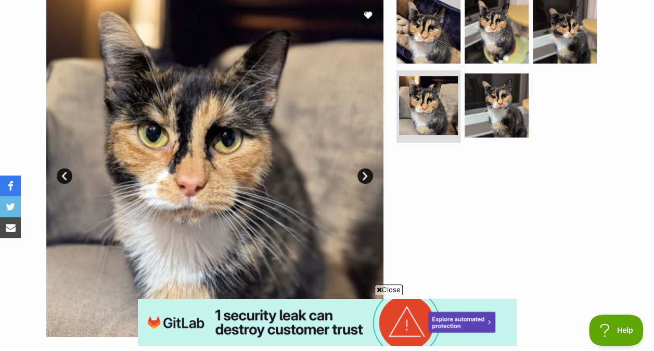
scroll to position [217, 0]
click at [420, 58] on img at bounding box center [429, 32] width 64 height 64
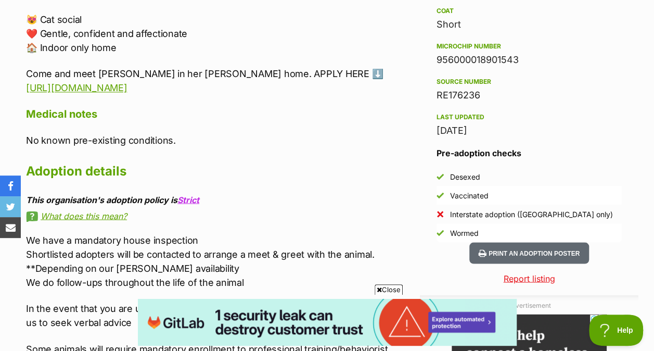
scroll to position [839, 0]
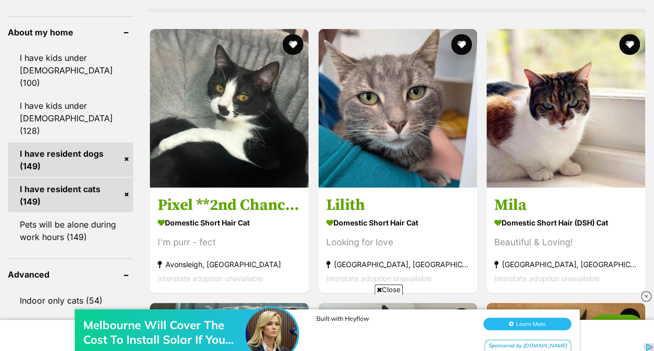
scroll to position [959, 0]
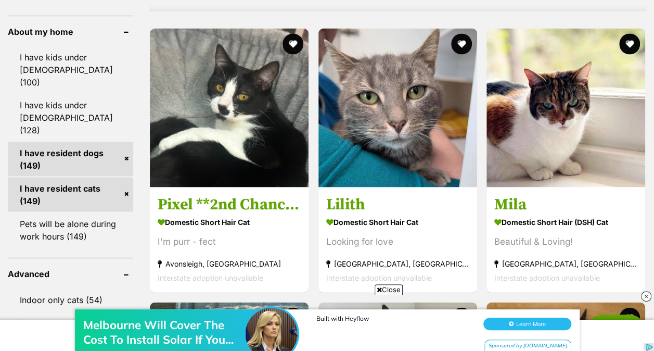
click at [387, 289] on div "Melbourne Will Cover The Cost To Install Solar If You Live In These Postcodes B…" at bounding box center [327, 319] width 654 height 62
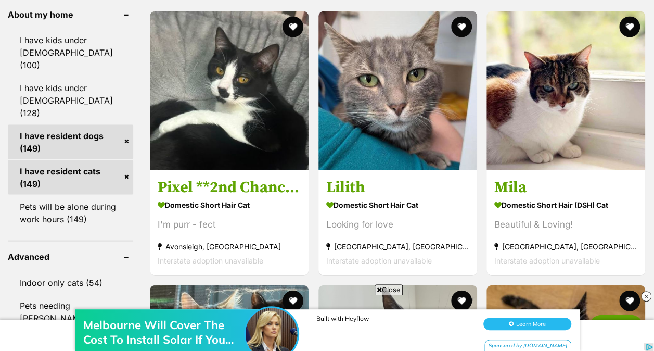
scroll to position [977, 0]
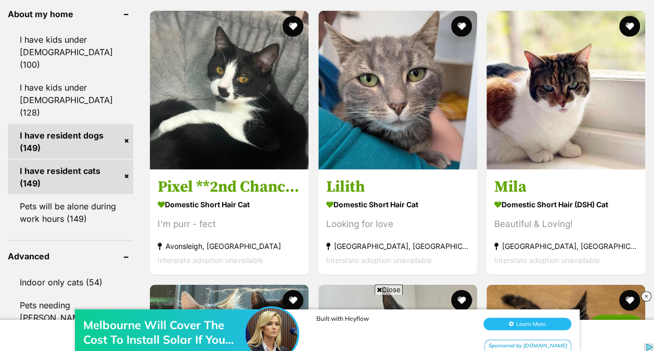
click at [394, 287] on span "Close" at bounding box center [389, 289] width 28 height 10
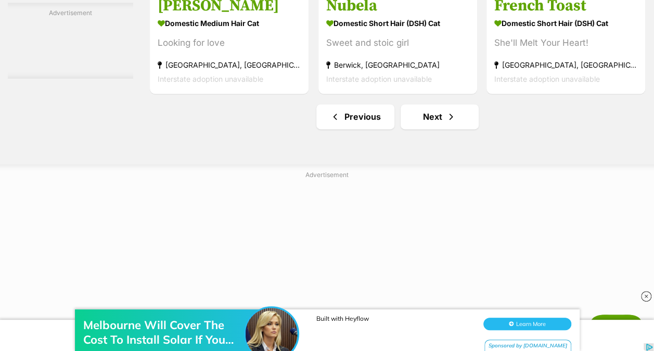
scroll to position [6638, 0]
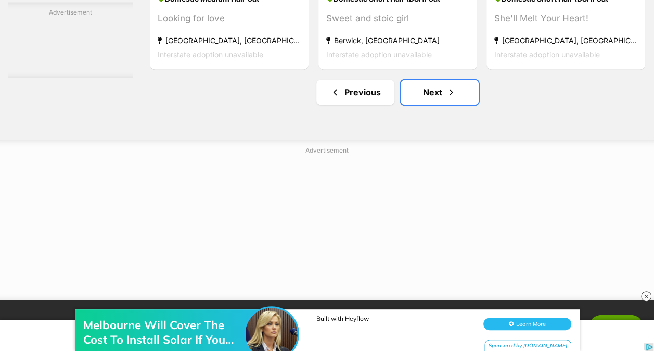
click at [456, 95] on span "Next page" at bounding box center [451, 92] width 10 height 12
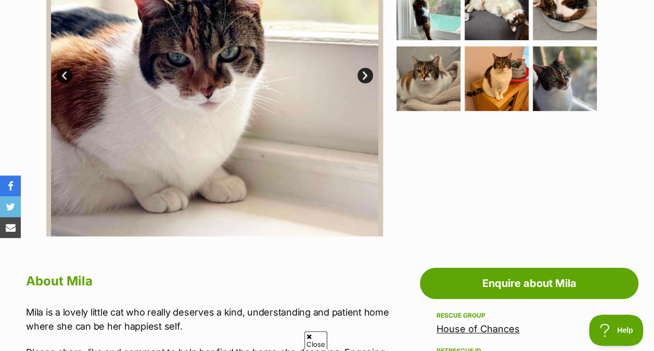
click at [417, 87] on img at bounding box center [429, 78] width 64 height 64
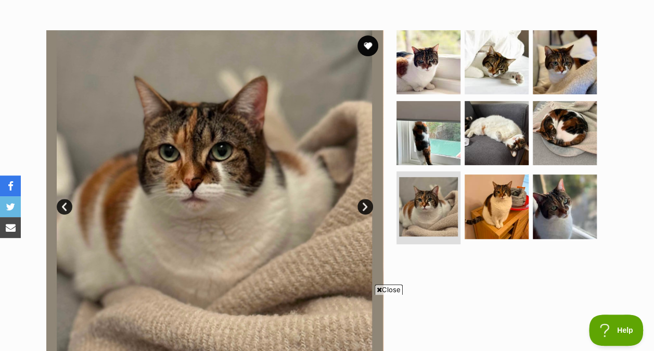
click at [553, 135] on img at bounding box center [565, 133] width 64 height 64
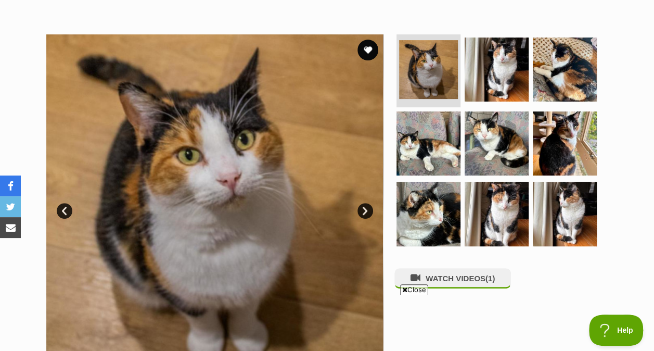
click at [431, 141] on img at bounding box center [429, 143] width 64 height 64
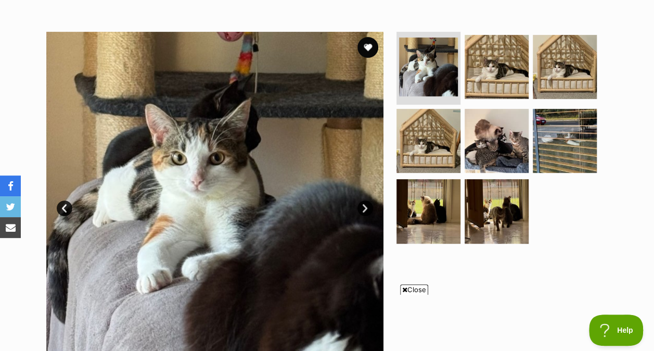
scroll to position [182, 0]
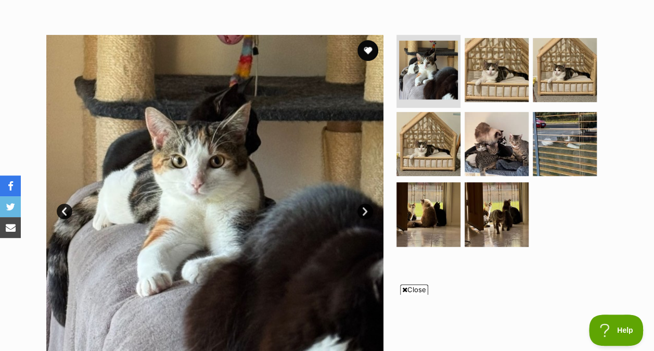
click at [490, 69] on img at bounding box center [497, 70] width 64 height 64
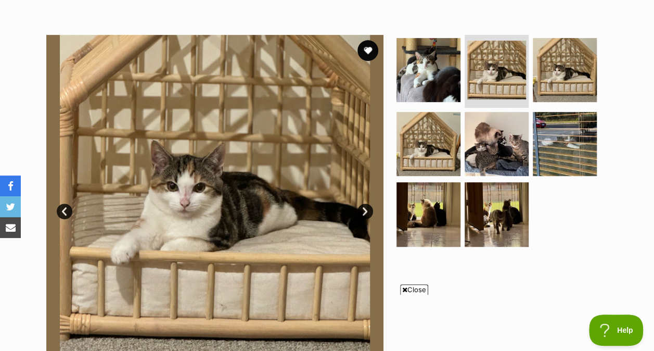
click at [566, 84] on img at bounding box center [565, 70] width 64 height 64
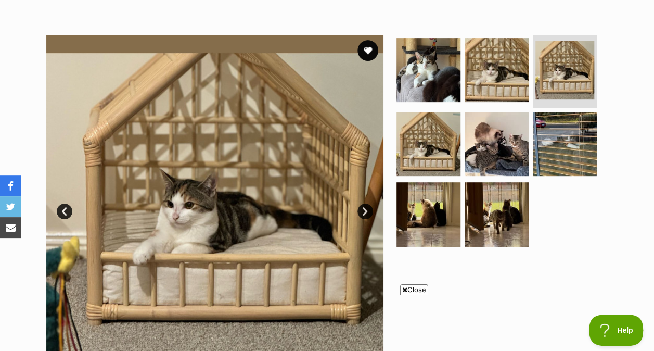
click at [442, 147] on img at bounding box center [429, 144] width 64 height 64
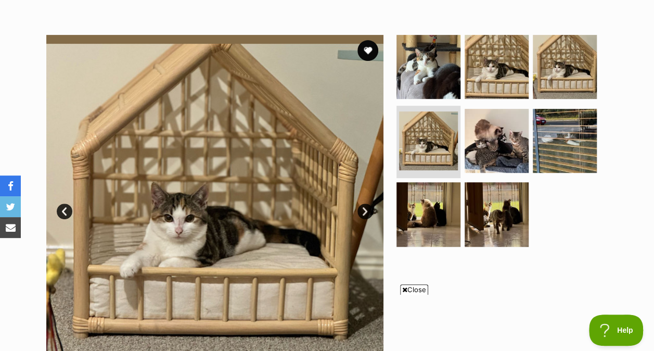
click at [507, 149] on img at bounding box center [497, 141] width 64 height 64
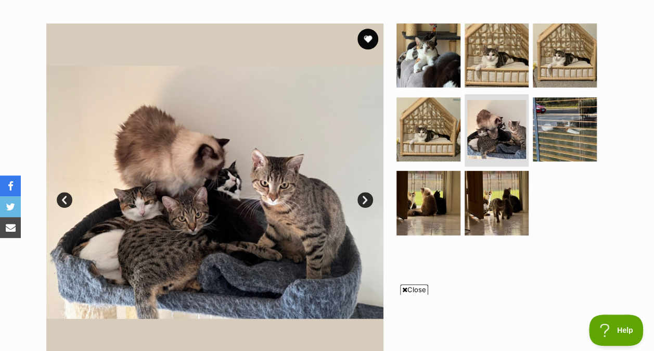
scroll to position [194, 0]
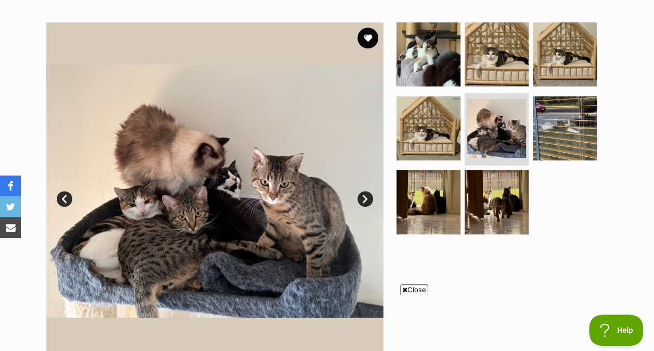
click at [559, 129] on img at bounding box center [565, 128] width 64 height 64
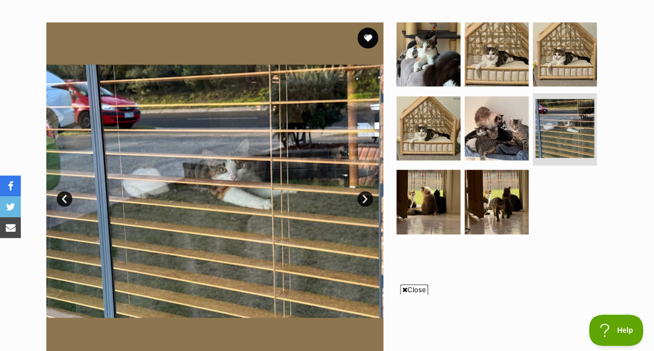
click at [451, 193] on img at bounding box center [429, 202] width 64 height 64
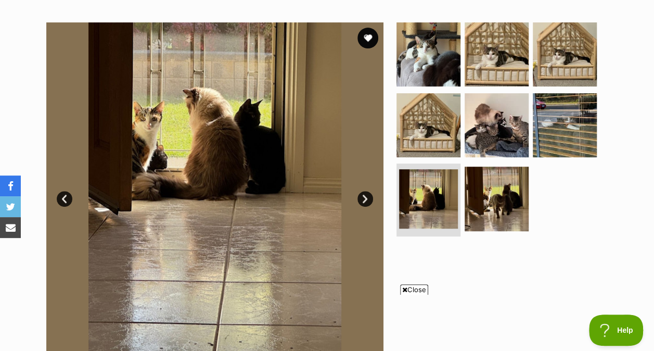
click at [482, 212] on img at bounding box center [497, 199] width 64 height 64
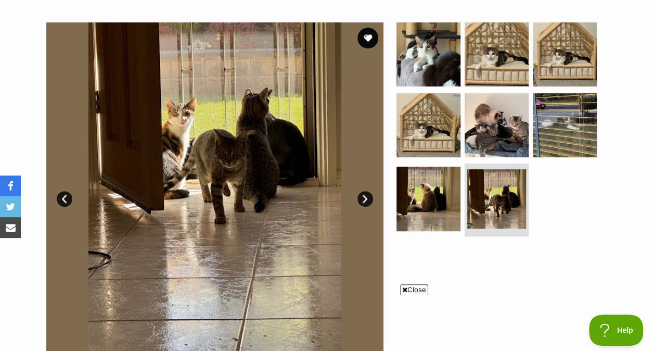
click at [409, 28] on img at bounding box center [429, 54] width 64 height 64
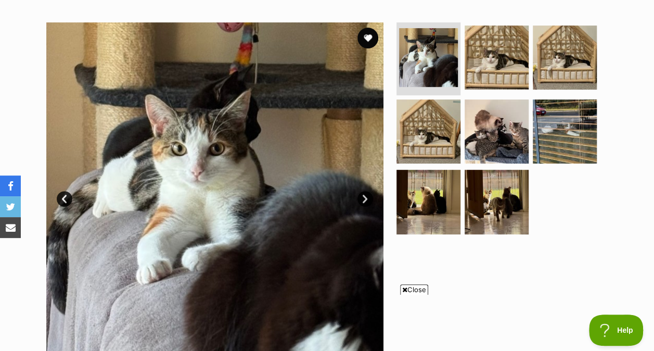
click at [506, 56] on img at bounding box center [497, 58] width 64 height 64
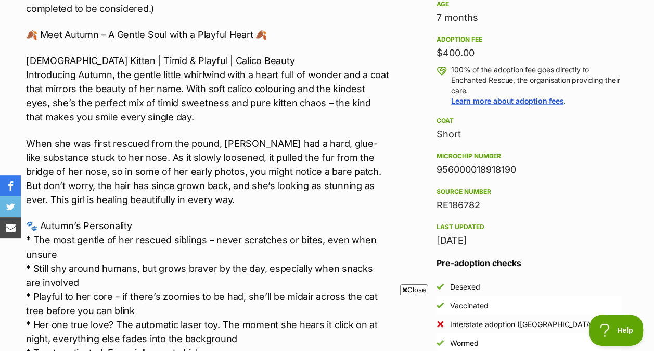
scroll to position [729, 0]
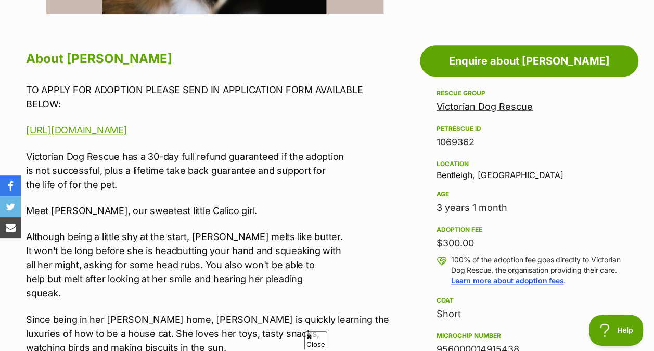
click at [369, 170] on p "Victorian Dog Rescue has a 30-day full refund guaranteed if the adoption is not…" at bounding box center [207, 170] width 363 height 42
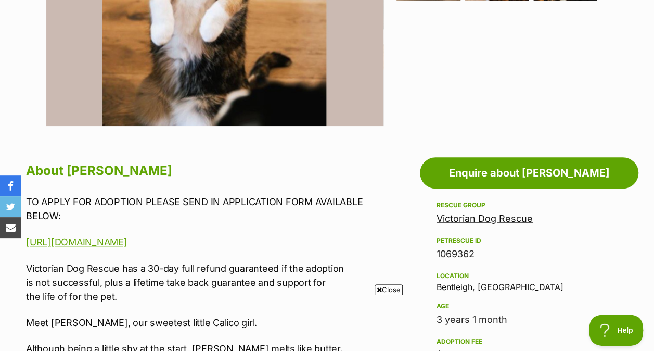
scroll to position [395, 0]
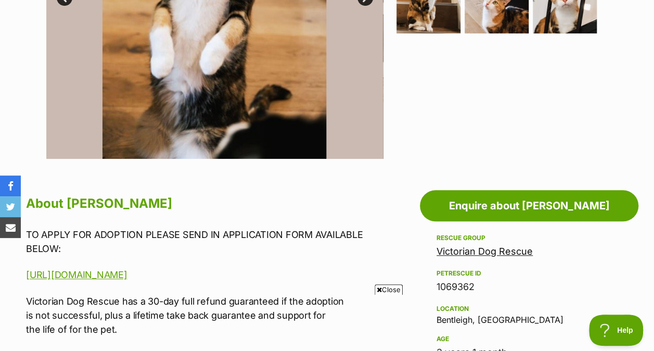
click at [384, 284] on span "Close" at bounding box center [389, 289] width 28 height 10
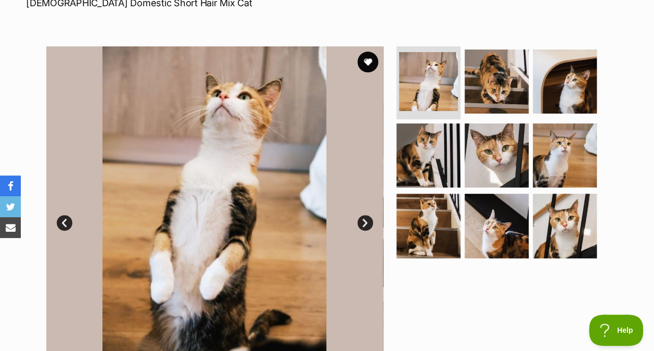
scroll to position [169, 0]
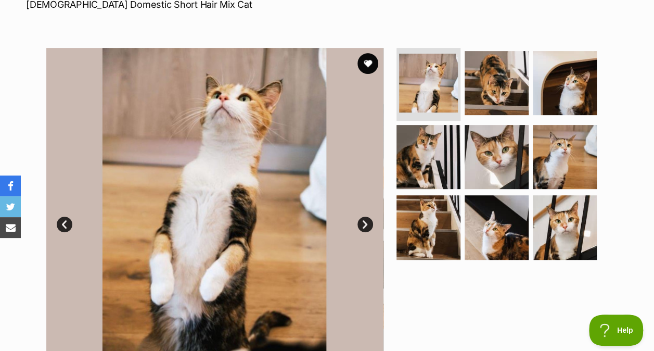
click at [484, 100] on img at bounding box center [497, 83] width 64 height 64
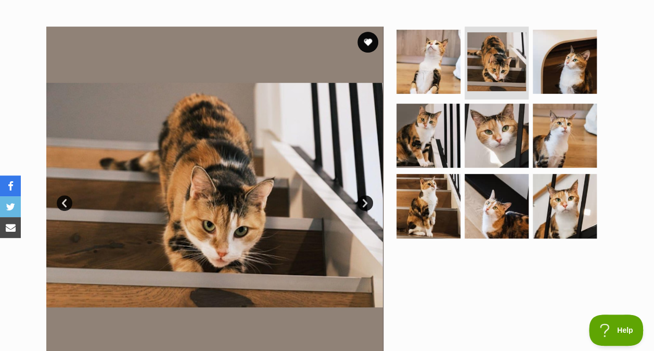
scroll to position [191, 0]
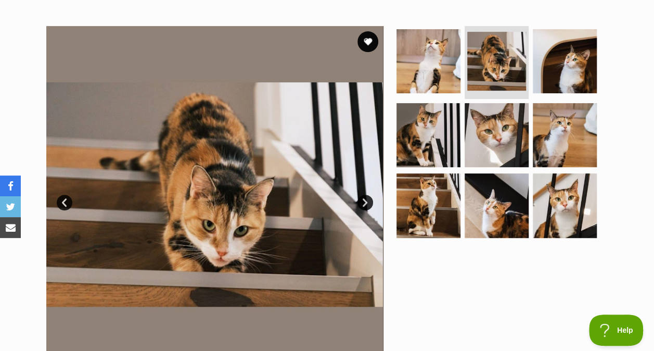
click at [543, 65] on img at bounding box center [565, 61] width 64 height 64
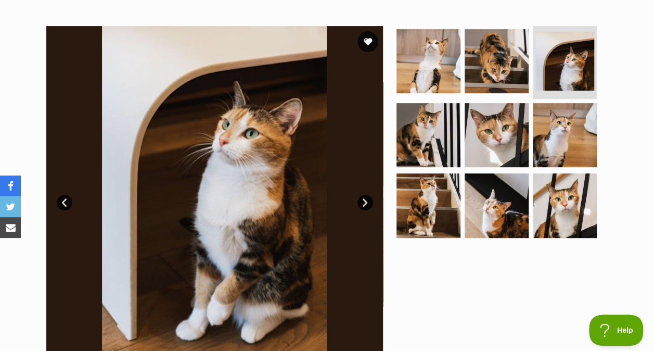
click at [422, 137] on img at bounding box center [429, 135] width 64 height 64
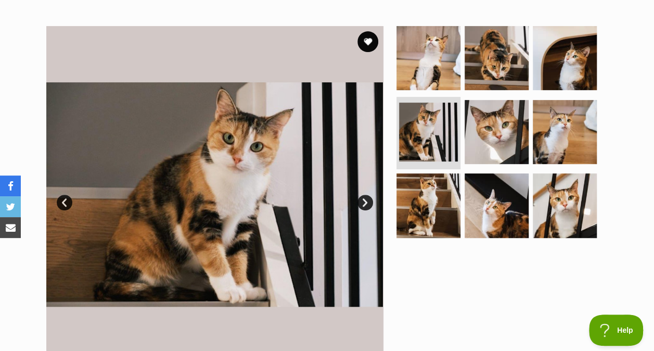
click at [489, 137] on img at bounding box center [497, 132] width 64 height 64
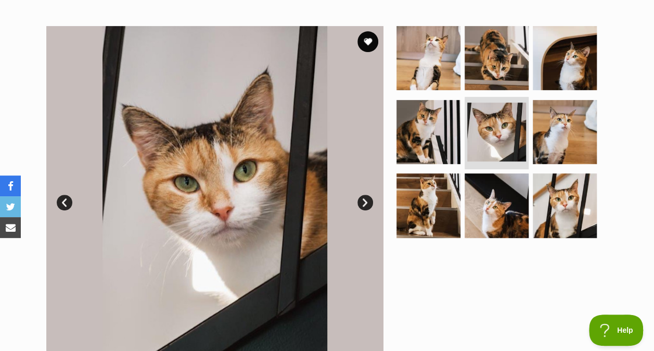
click at [564, 145] on img at bounding box center [565, 132] width 64 height 64
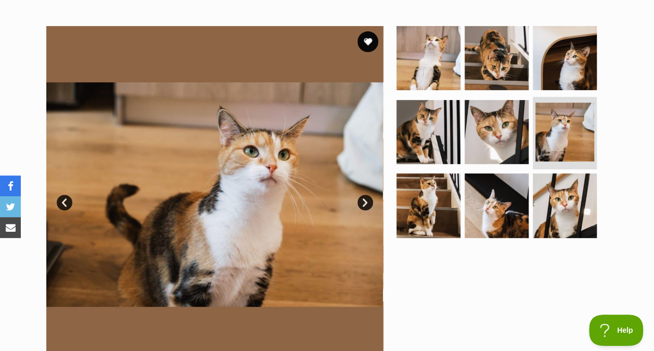
click at [428, 210] on img at bounding box center [429, 205] width 64 height 64
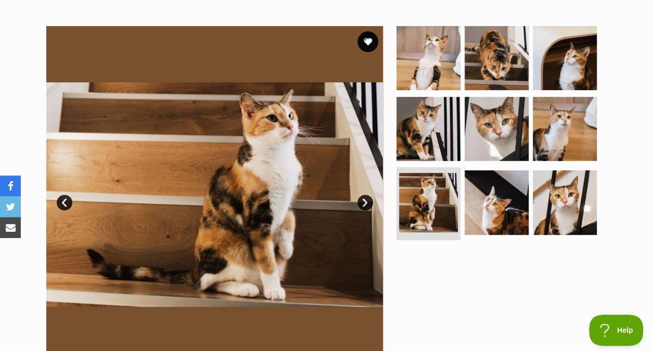
click at [497, 213] on img at bounding box center [497, 202] width 64 height 64
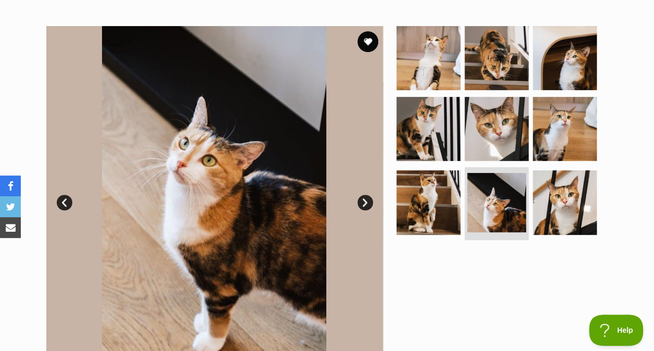
click at [559, 205] on img at bounding box center [565, 202] width 64 height 64
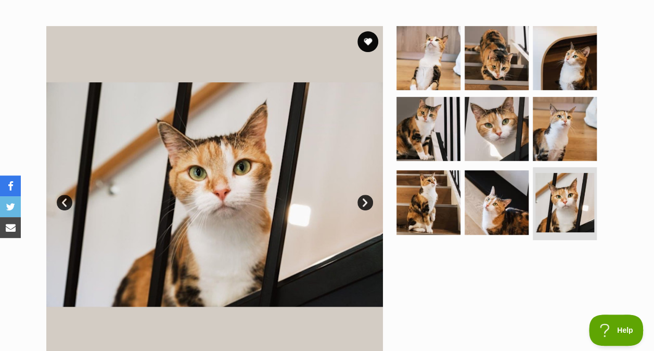
click at [428, 190] on img at bounding box center [429, 202] width 64 height 64
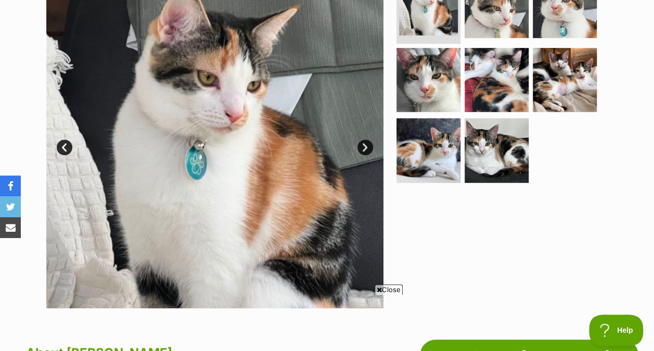
scroll to position [192, 0]
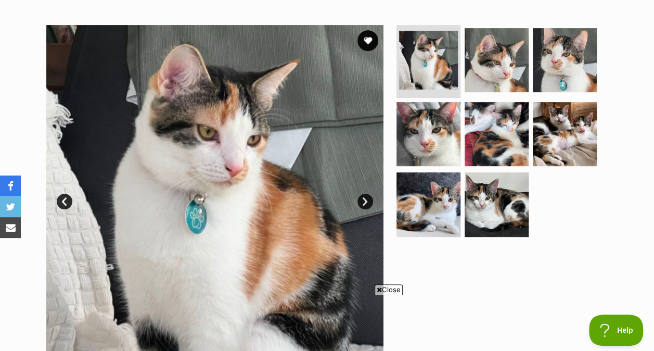
click at [484, 57] on img at bounding box center [497, 60] width 64 height 64
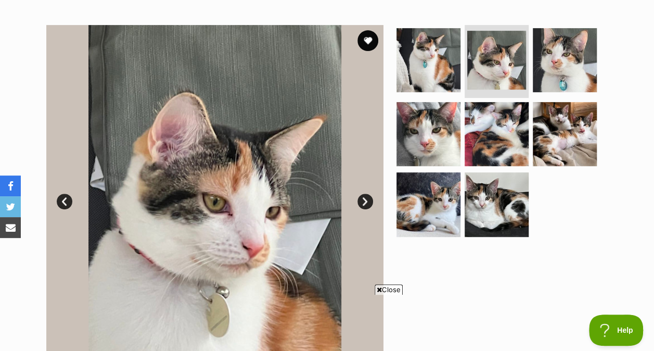
click at [445, 128] on img at bounding box center [429, 134] width 64 height 64
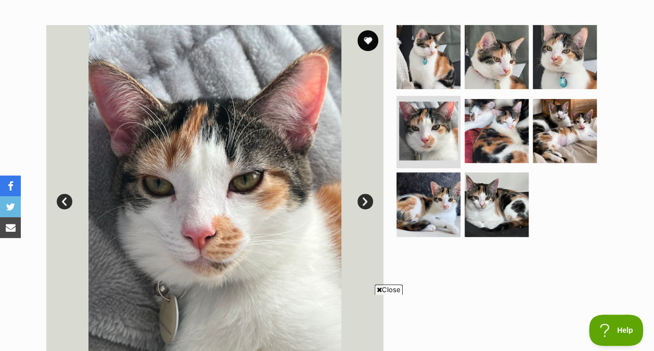
click at [514, 140] on img at bounding box center [497, 131] width 64 height 64
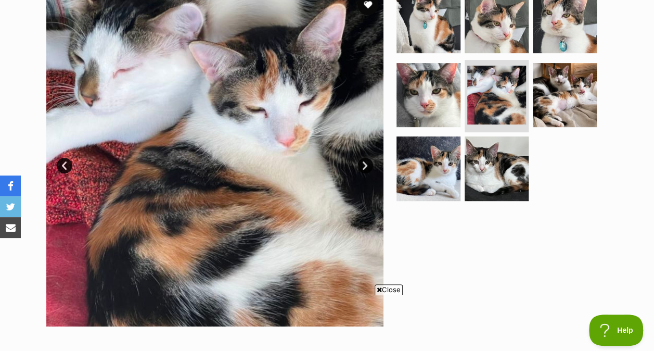
scroll to position [228, 0]
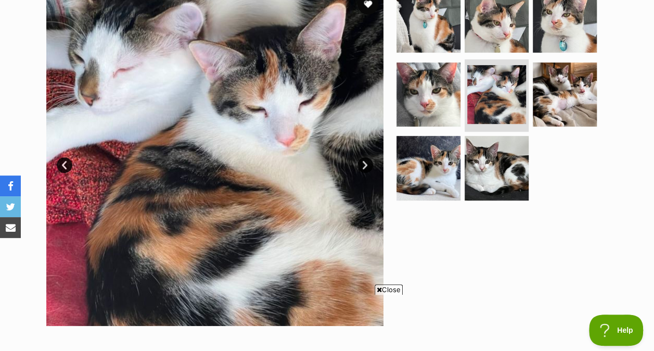
click at [580, 96] on img at bounding box center [565, 94] width 64 height 64
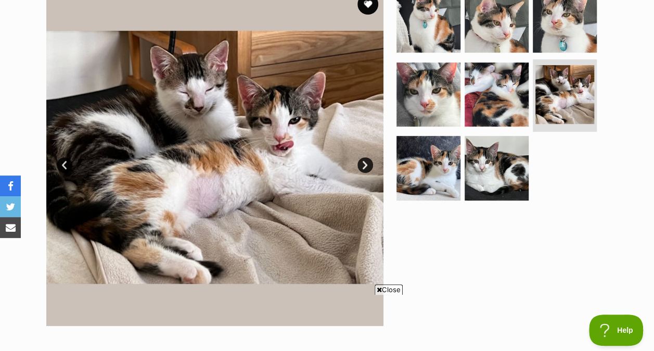
click at [440, 168] on img at bounding box center [429, 168] width 64 height 64
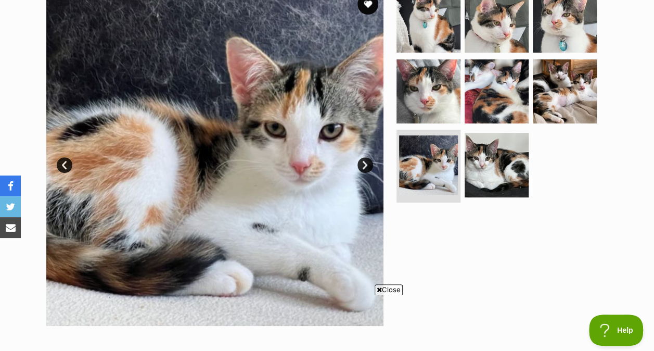
click at [496, 183] on img at bounding box center [497, 165] width 64 height 64
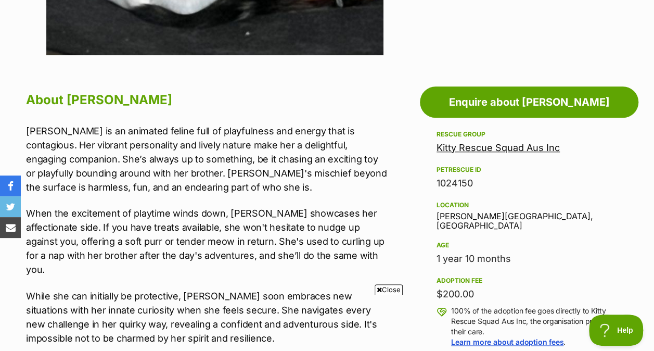
scroll to position [515, 0]
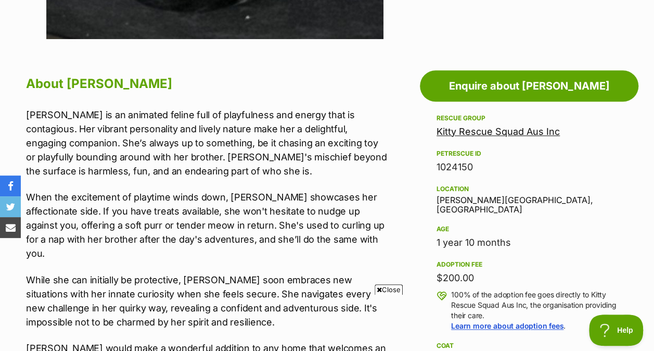
click at [385, 286] on span "Close" at bounding box center [389, 289] width 28 height 10
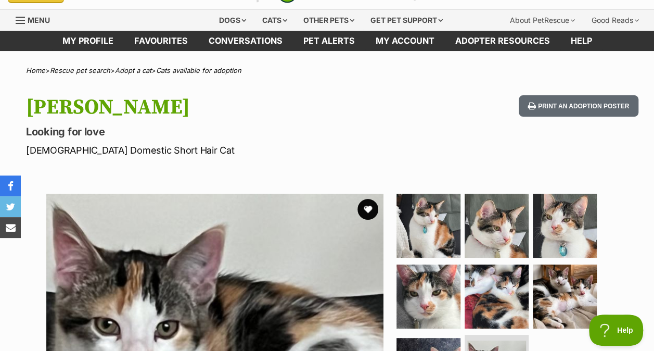
scroll to position [0, 0]
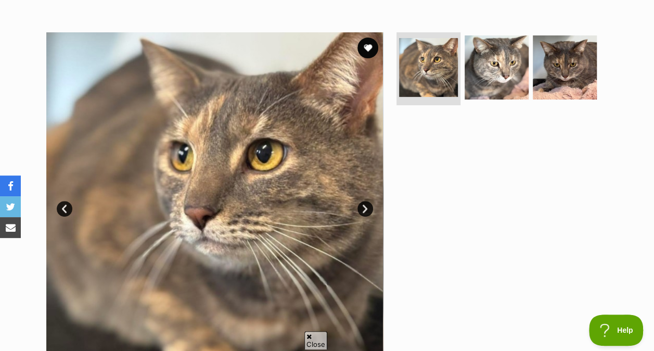
scroll to position [183, 0]
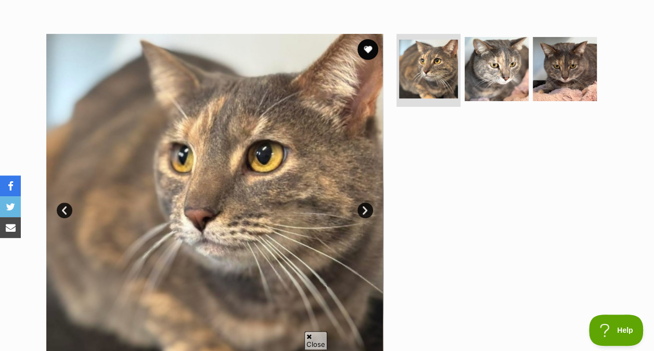
click at [519, 50] on img at bounding box center [497, 69] width 64 height 64
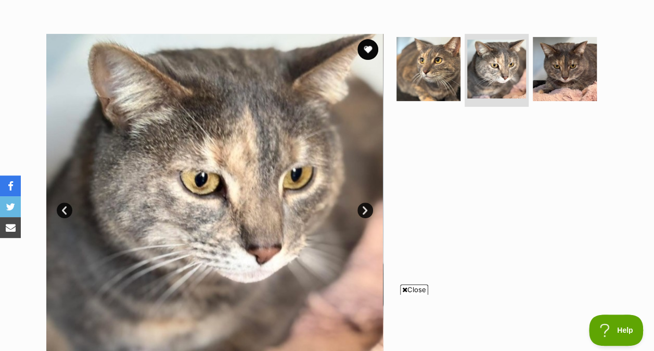
scroll to position [0, 0]
click at [576, 78] on img at bounding box center [565, 69] width 64 height 64
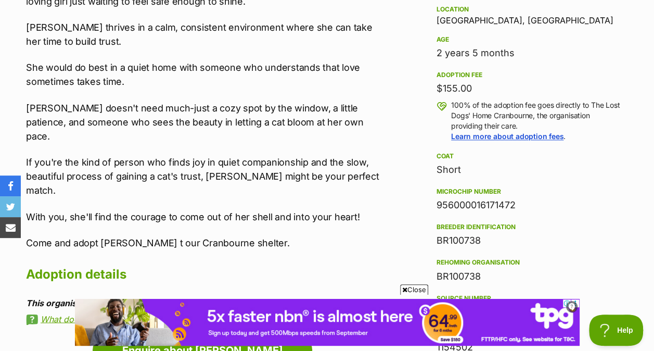
click at [406, 288] on span "Close" at bounding box center [414, 289] width 28 height 10
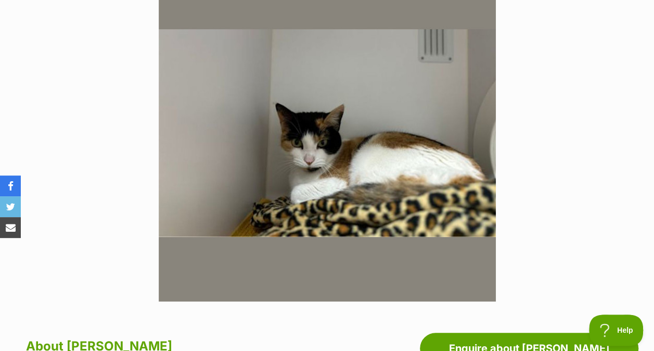
scroll to position [250, 0]
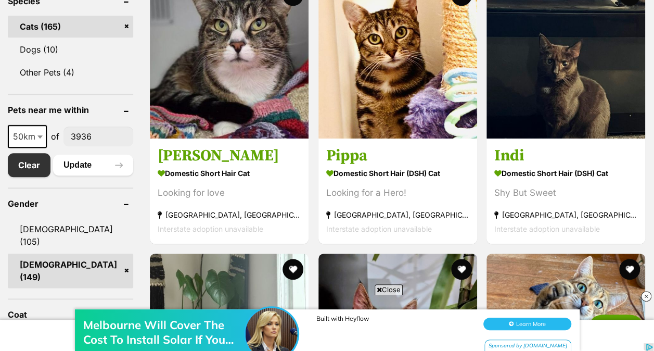
click at [382, 288] on div "Melbourne Will Cover The Cost To Install Solar If You Live In These Postcodes B…" at bounding box center [327, 319] width 654 height 62
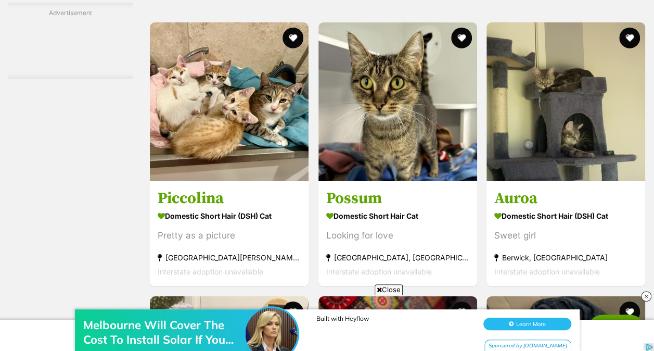
scroll to position [1711, 0]
drag, startPoint x: 211, startPoint y: 166, endPoint x: 139, endPoint y: 175, distance: 72.5
click at [139, 175] on div "Refine your search Search for a pet Search Species Cats (165) Dogs (10) Other P…" at bounding box center [327, 264] width 639 height 3272
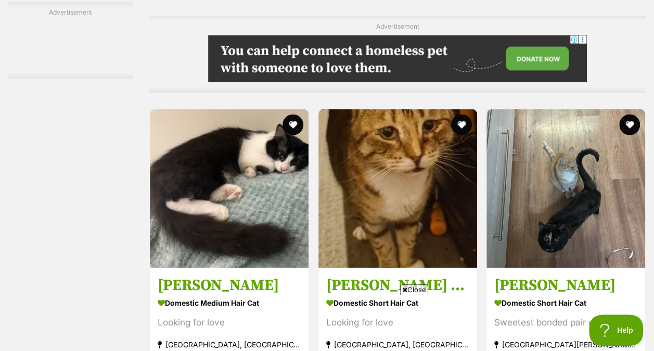
scroll to position [2917, 0]
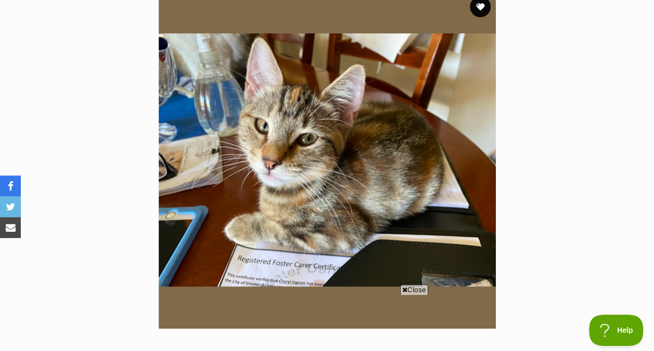
scroll to position [224, 0]
